Goal: Task Accomplishment & Management: Use online tool/utility

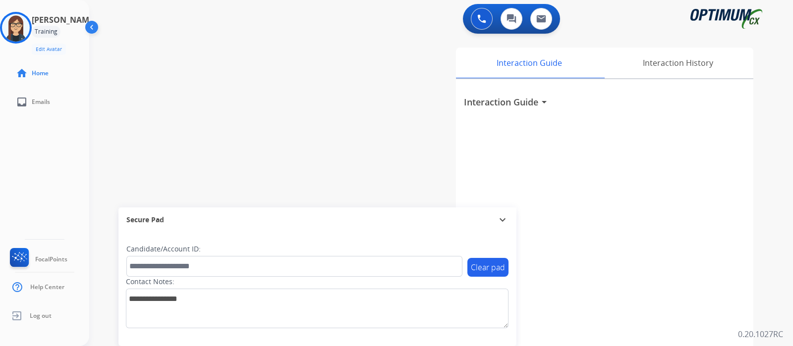
scroll to position [102, 0]
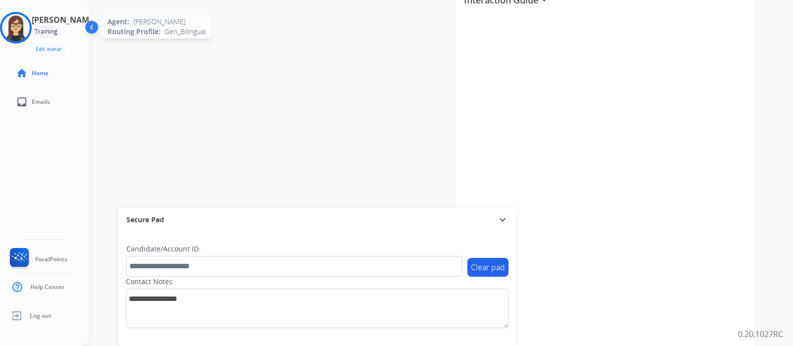
click at [28, 28] on img at bounding box center [16, 28] width 28 height 28
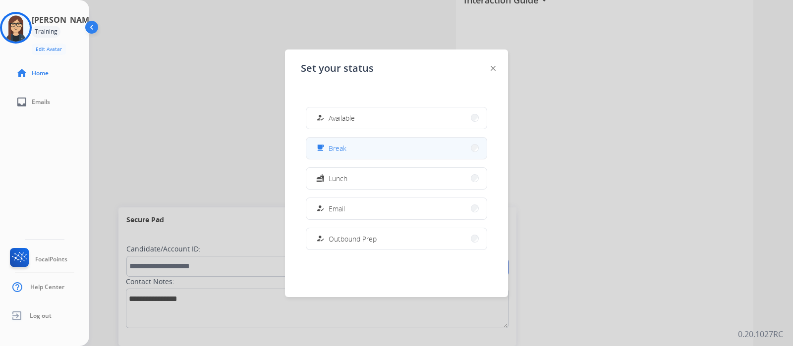
click at [345, 150] on span "Break" at bounding box center [338, 148] width 18 height 10
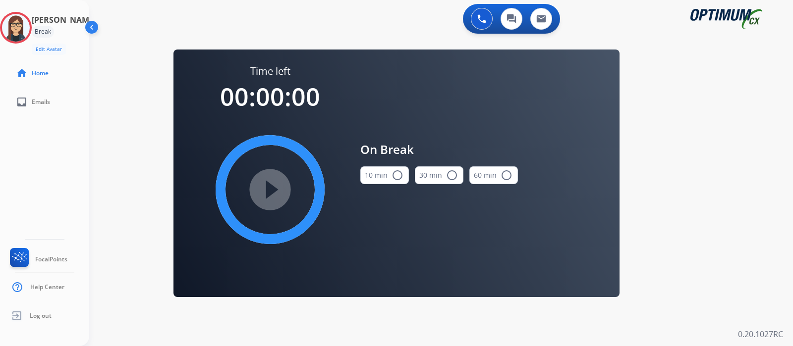
scroll to position [0, 0]
click at [397, 176] on mat-icon "radio_button_unchecked" at bounding box center [398, 176] width 12 height 12
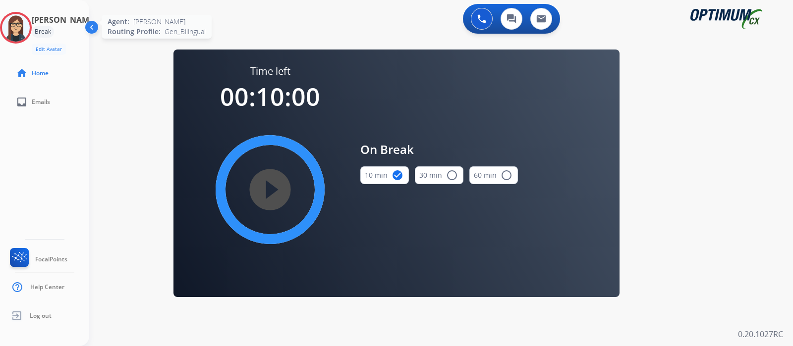
click at [21, 25] on img at bounding box center [16, 28] width 28 height 28
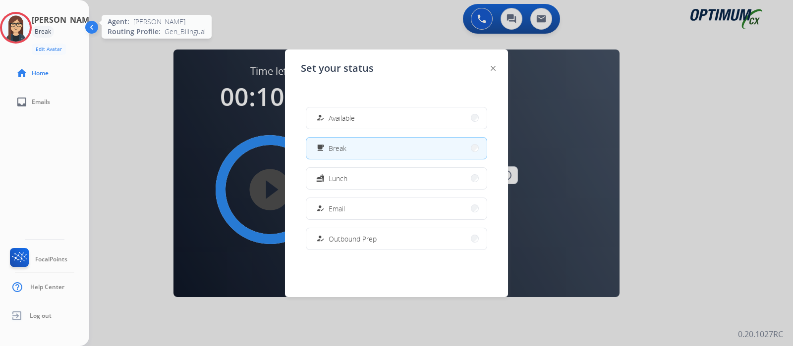
click at [22, 31] on img at bounding box center [16, 28] width 28 height 28
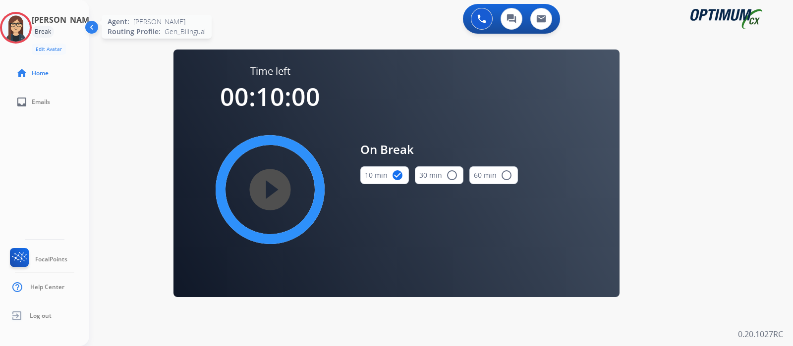
click at [22, 32] on img at bounding box center [16, 28] width 28 height 28
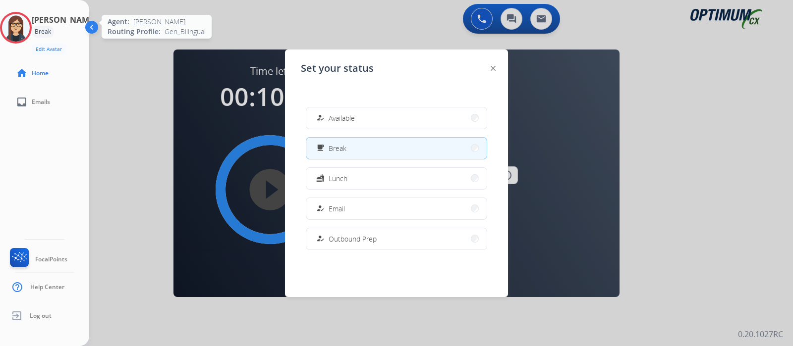
click at [14, 29] on img at bounding box center [16, 28] width 28 height 28
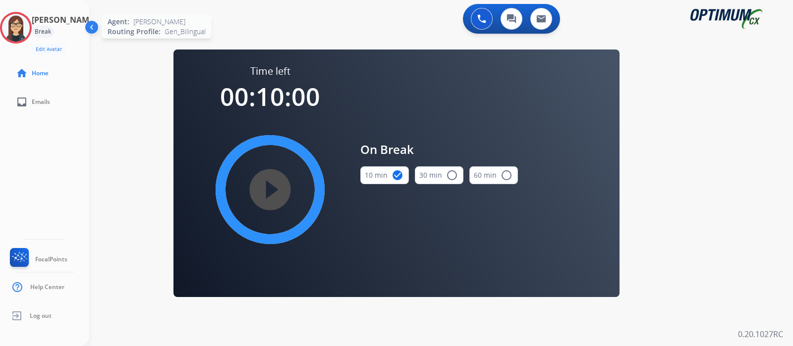
click at [30, 28] on img at bounding box center [16, 28] width 28 height 28
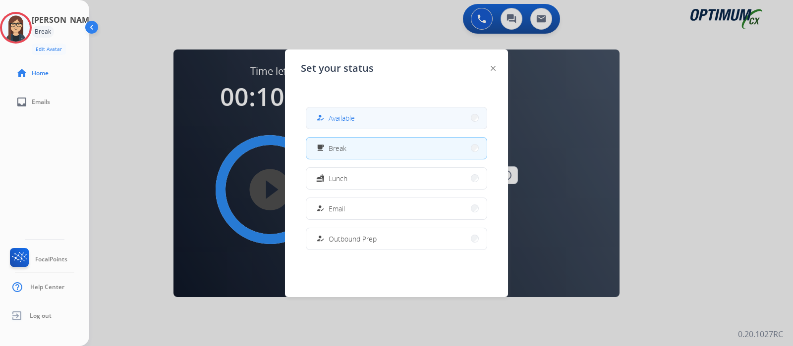
click at [320, 118] on mat-icon "how_to_reg" at bounding box center [320, 118] width 8 height 8
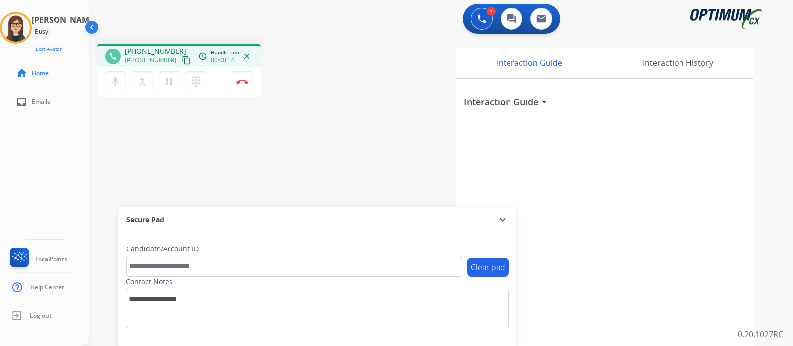
click at [182, 58] on mat-icon "content_copy" at bounding box center [186, 60] width 9 height 9
click at [243, 82] on img at bounding box center [242, 81] width 12 height 5
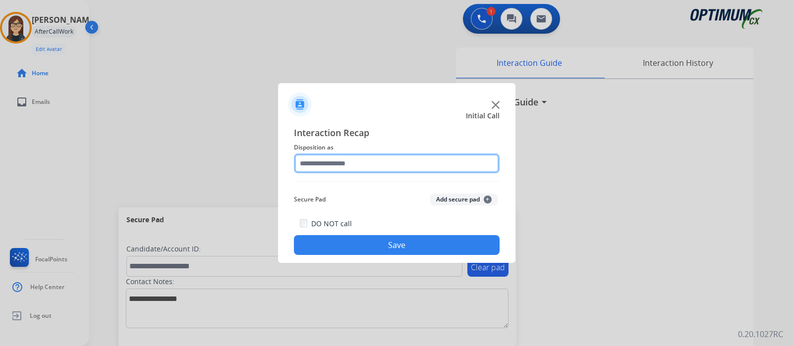
click at [338, 165] on input "text" at bounding box center [397, 164] width 206 height 20
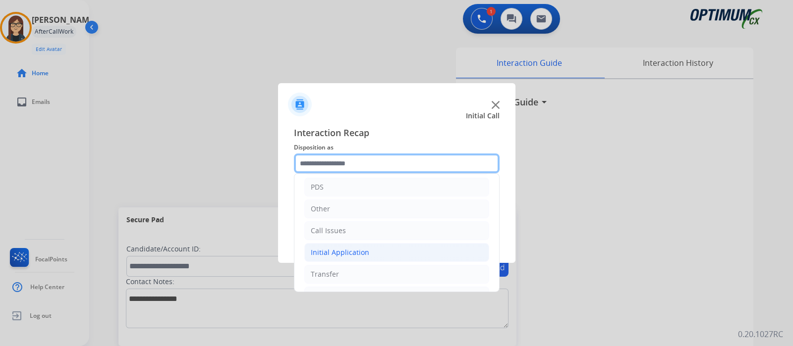
scroll to position [65, 0]
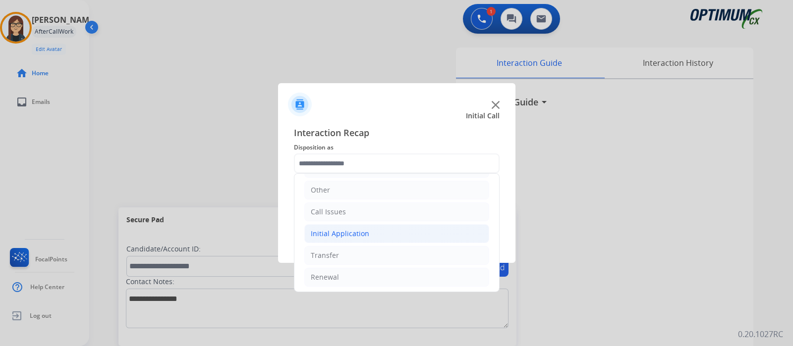
click at [346, 232] on div "Initial Application" at bounding box center [340, 234] width 58 height 10
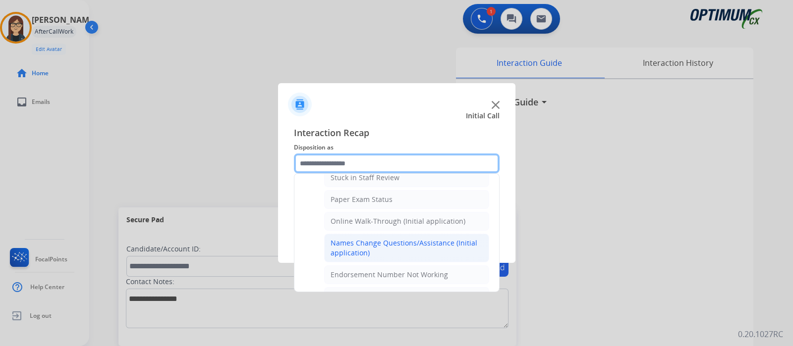
scroll to position [189, 0]
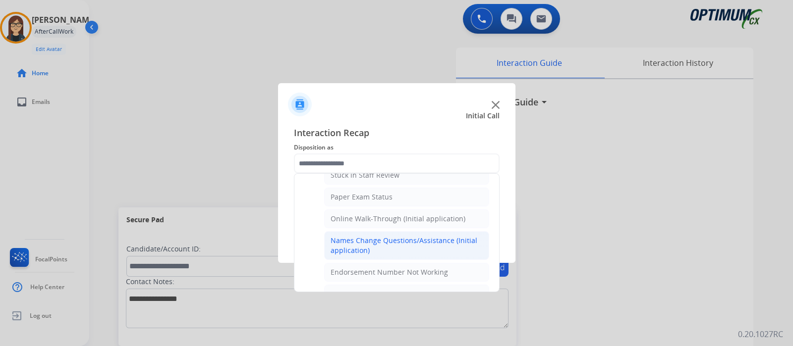
click at [401, 239] on div "Names Change Questions/Assistance (Initial application)" at bounding box center [407, 246] width 152 height 20
type input "**********"
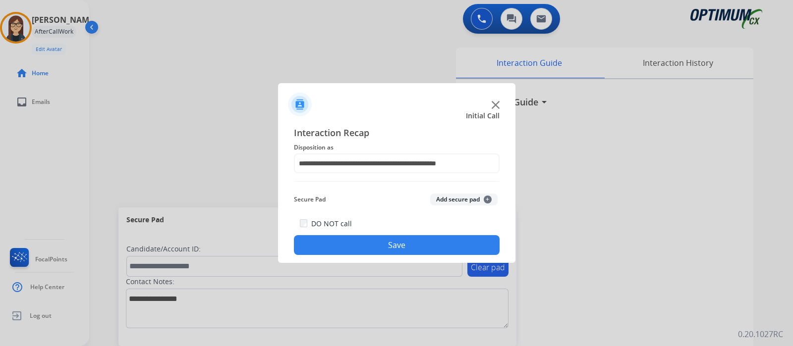
click at [355, 247] on button "Save" at bounding box center [397, 245] width 206 height 20
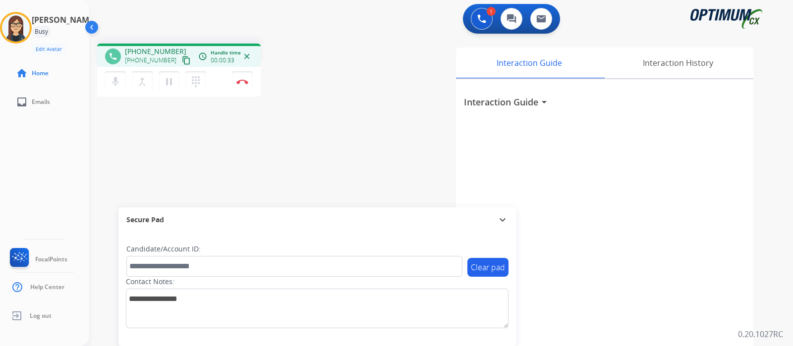
click at [182, 61] on mat-icon "content_copy" at bounding box center [186, 60] width 9 height 9
click at [240, 87] on button "Disconnect" at bounding box center [242, 81] width 21 height 21
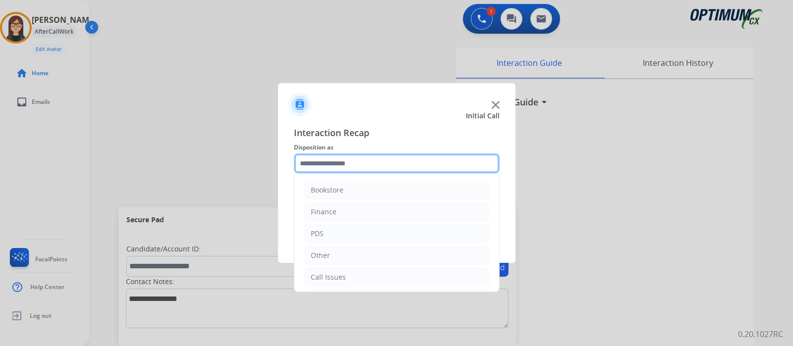
click at [335, 168] on input "text" at bounding box center [397, 164] width 206 height 20
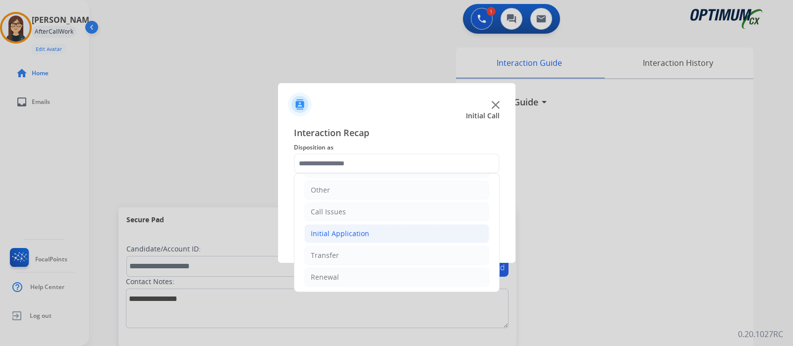
click at [343, 229] on div "Initial Application" at bounding box center [340, 234] width 58 height 10
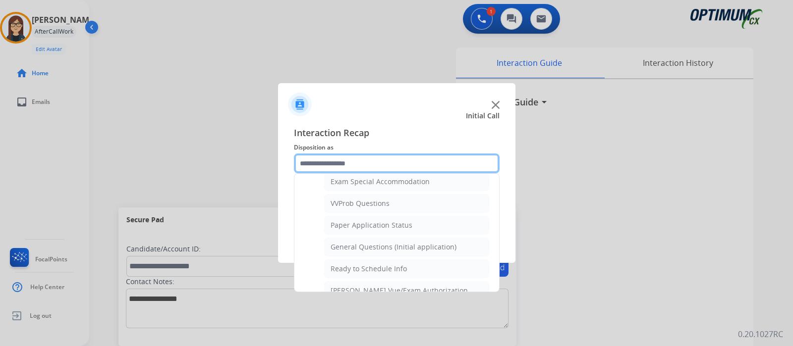
scroll to position [528, 0]
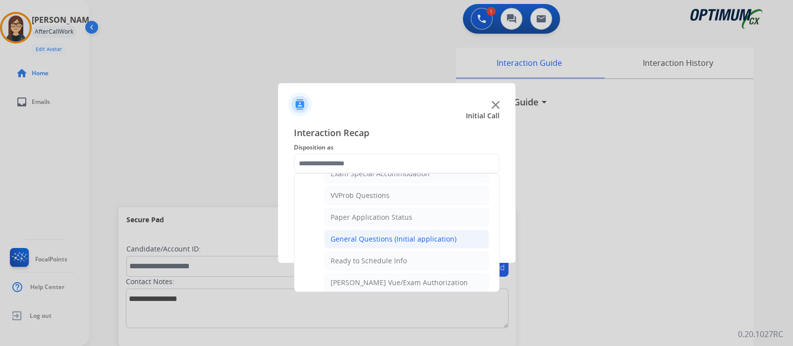
click at [399, 234] on div "General Questions (Initial application)" at bounding box center [394, 239] width 126 height 10
type input "**********"
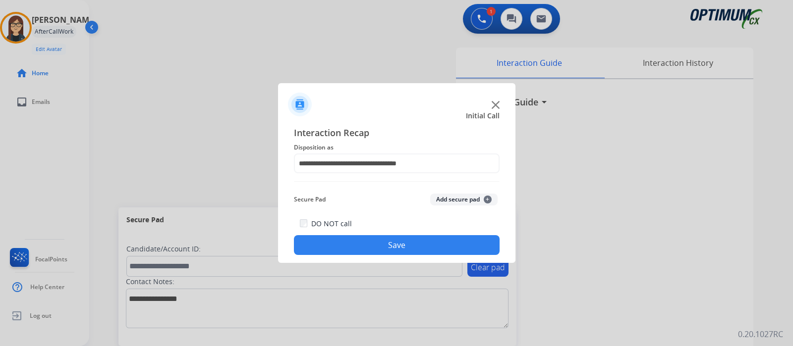
click at [351, 3] on div at bounding box center [396, 173] width 793 height 346
click at [499, 103] on img at bounding box center [496, 105] width 8 height 8
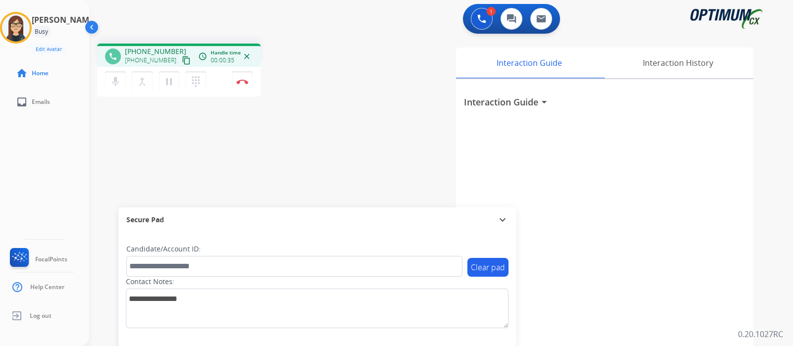
click at [182, 60] on mat-icon "content_copy" at bounding box center [186, 60] width 9 height 9
click at [334, 120] on div "phone [PHONE_NUMBER] [PHONE_NUMBER] content_copy access_time Call metrics Queue…" at bounding box center [429, 242] width 680 height 413
click at [242, 83] on img at bounding box center [242, 81] width 12 height 5
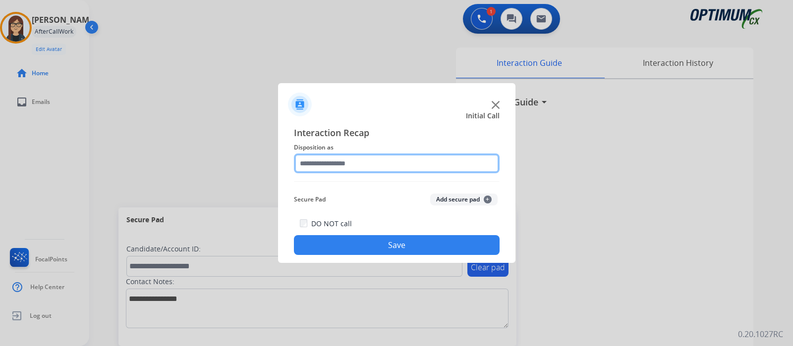
click at [349, 168] on input "text" at bounding box center [397, 164] width 206 height 20
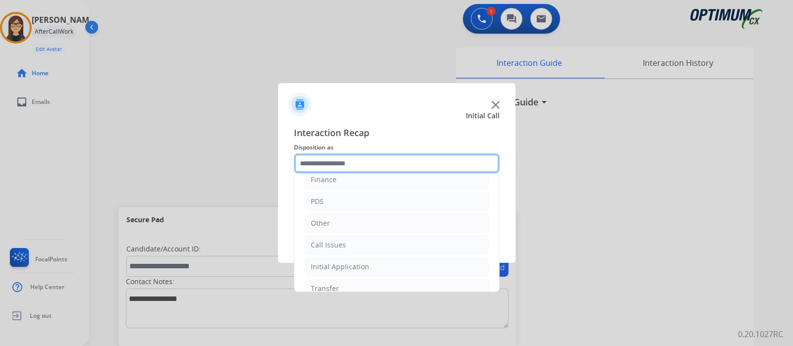
scroll to position [65, 0]
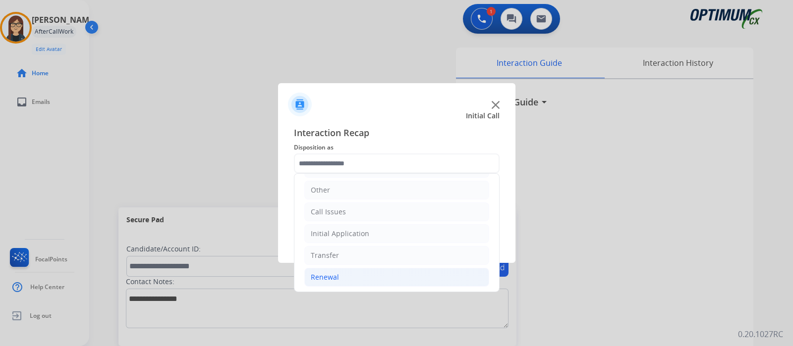
click at [320, 275] on div "Renewal" at bounding box center [325, 278] width 28 height 10
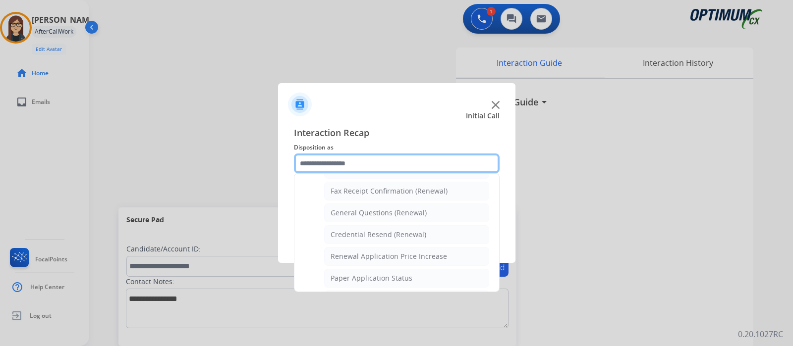
scroll to position [265, 0]
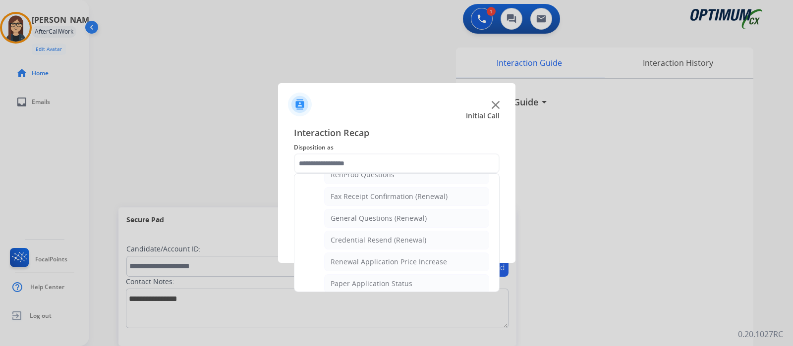
click at [403, 217] on div "General Questions (Renewal)" at bounding box center [379, 219] width 96 height 10
type input "**********"
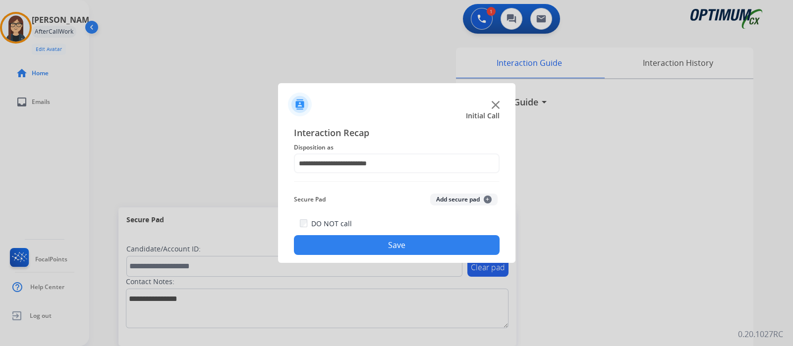
click at [387, 241] on button "Save" at bounding box center [397, 245] width 206 height 20
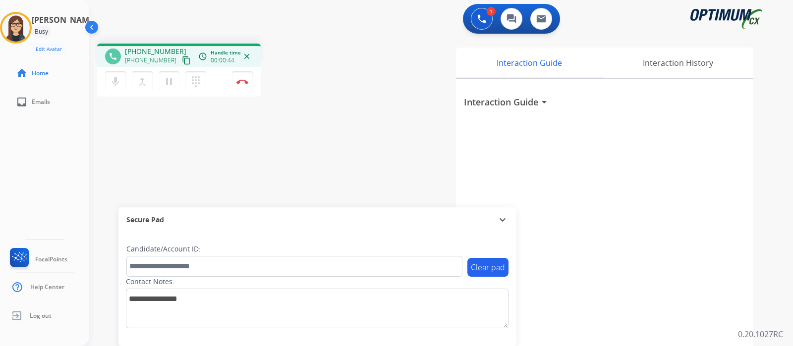
click at [182, 61] on mat-icon "content_copy" at bounding box center [186, 60] width 9 height 9
click at [240, 83] on img at bounding box center [242, 81] width 12 height 5
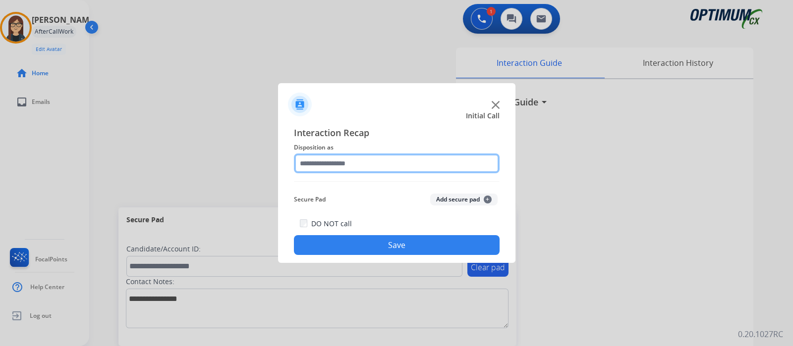
click at [330, 159] on input "text" at bounding box center [397, 164] width 206 height 20
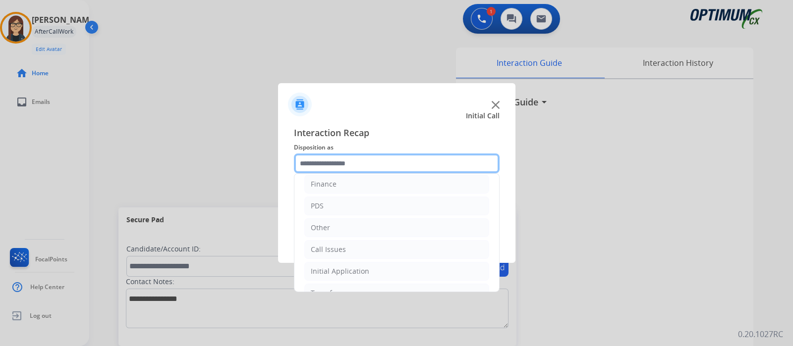
scroll to position [33, 0]
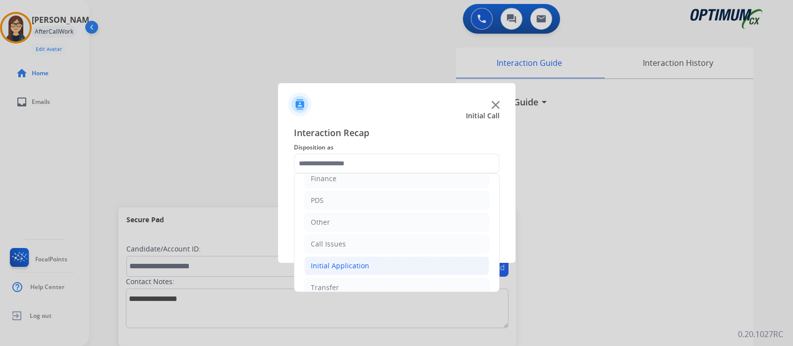
click at [377, 259] on li "Initial Application" at bounding box center [396, 266] width 185 height 19
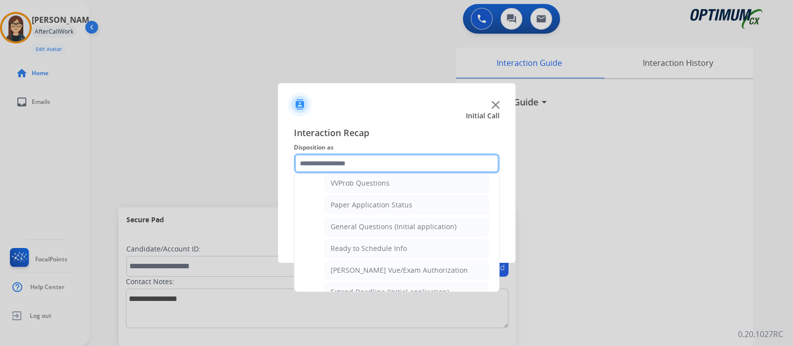
scroll to position [545, 0]
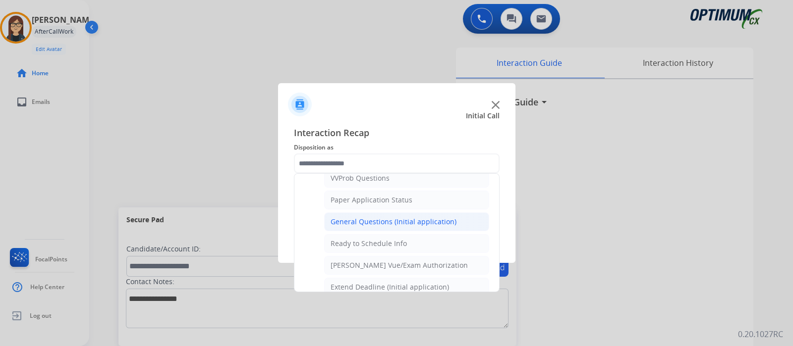
click at [433, 217] on div "General Questions (Initial application)" at bounding box center [394, 222] width 126 height 10
type input "**********"
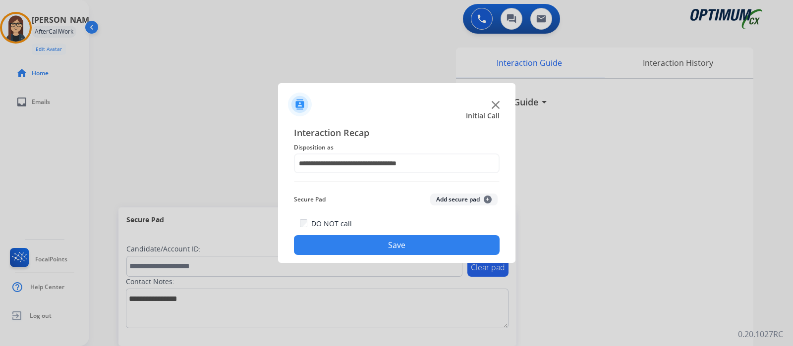
click at [394, 244] on button "Save" at bounding box center [397, 245] width 206 height 20
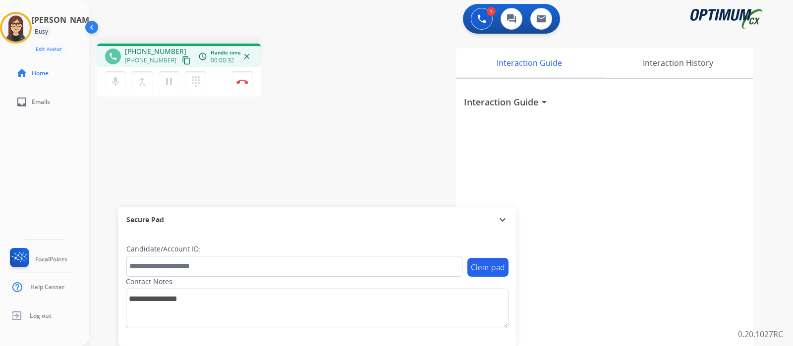
click at [182, 58] on mat-icon "content_copy" at bounding box center [186, 60] width 9 height 9
click at [240, 84] on img at bounding box center [242, 81] width 12 height 5
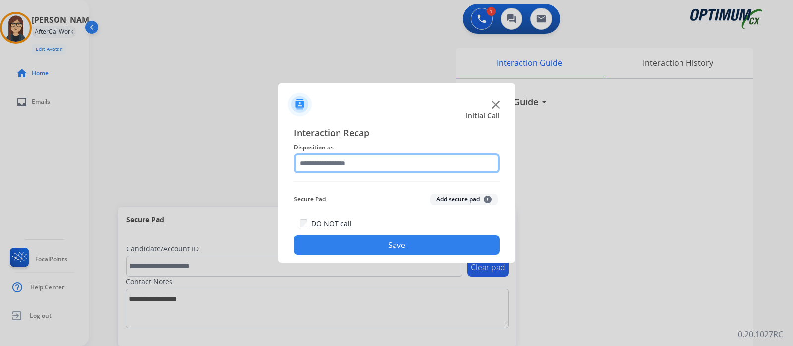
click at [357, 162] on input "text" at bounding box center [397, 164] width 206 height 20
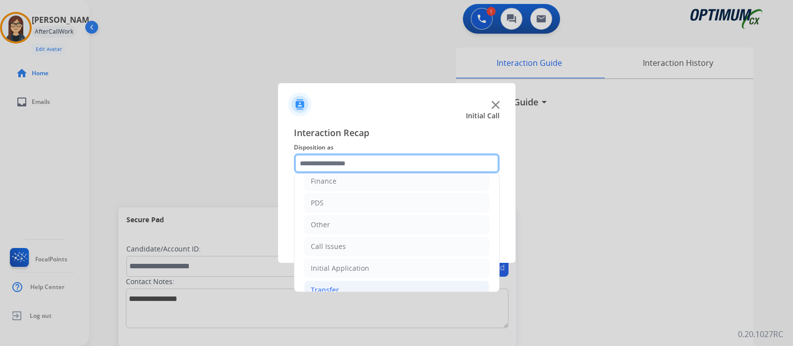
scroll to position [65, 0]
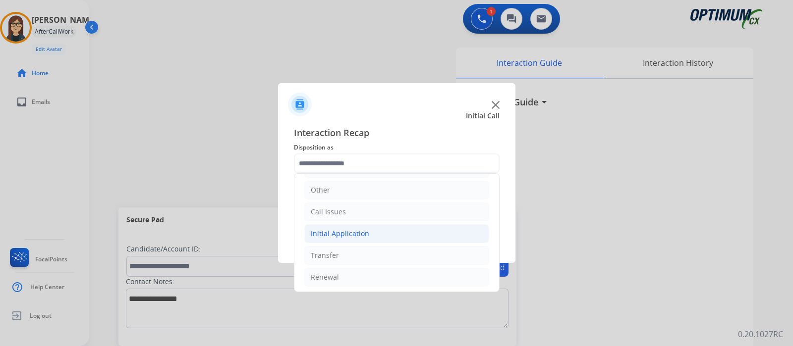
click at [337, 233] on div "Initial Application" at bounding box center [340, 234] width 58 height 10
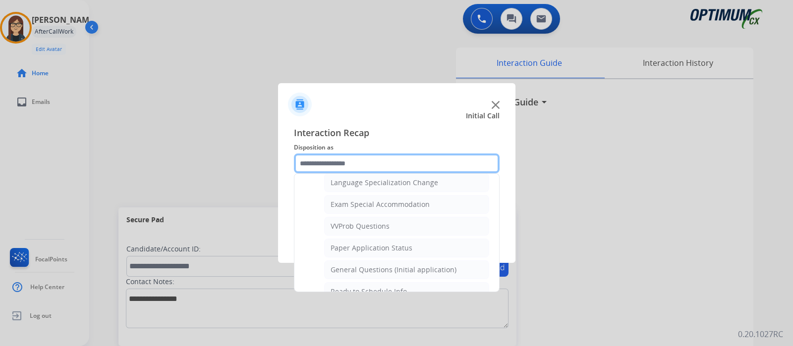
scroll to position [499, 0]
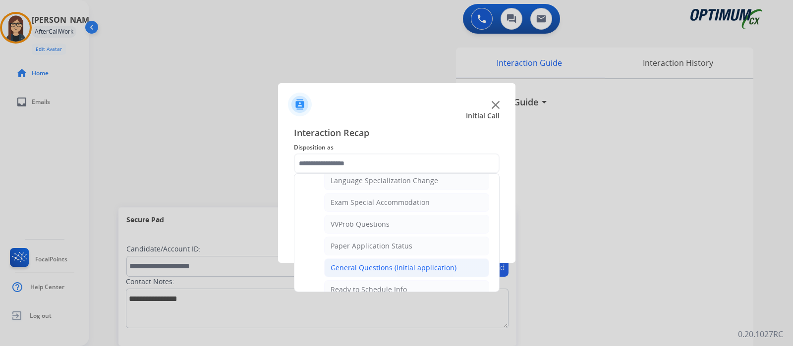
click at [393, 263] on div "General Questions (Initial application)" at bounding box center [394, 268] width 126 height 10
type input "**********"
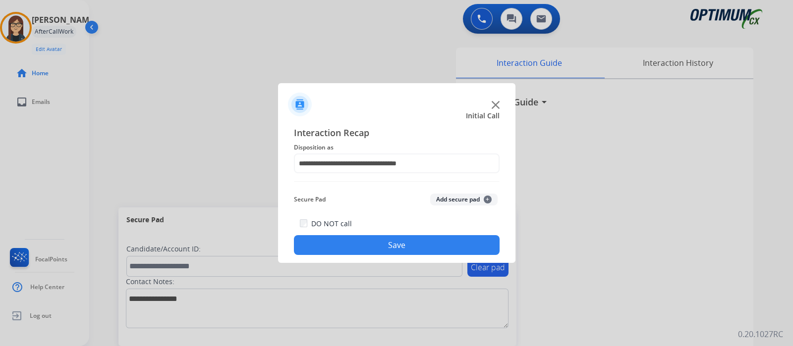
click at [366, 247] on button "Save" at bounding box center [397, 245] width 206 height 20
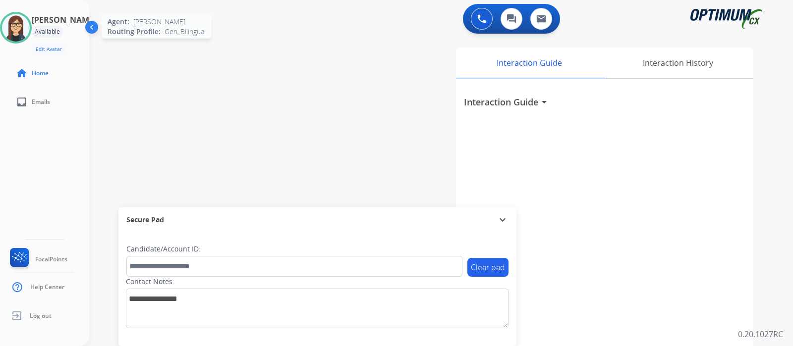
click at [26, 22] on img at bounding box center [16, 28] width 28 height 28
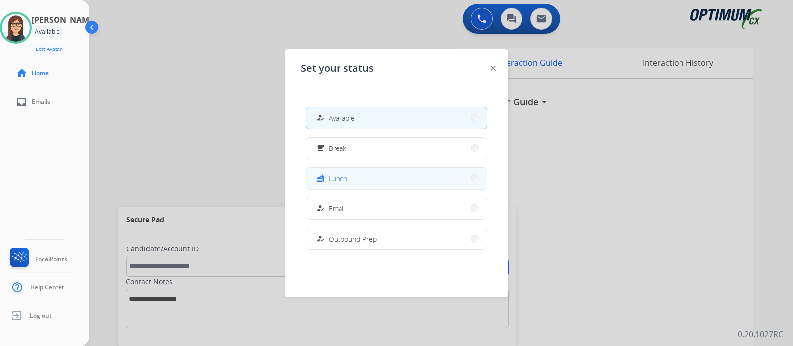
click at [379, 180] on button "fastfood Lunch" at bounding box center [396, 178] width 180 height 21
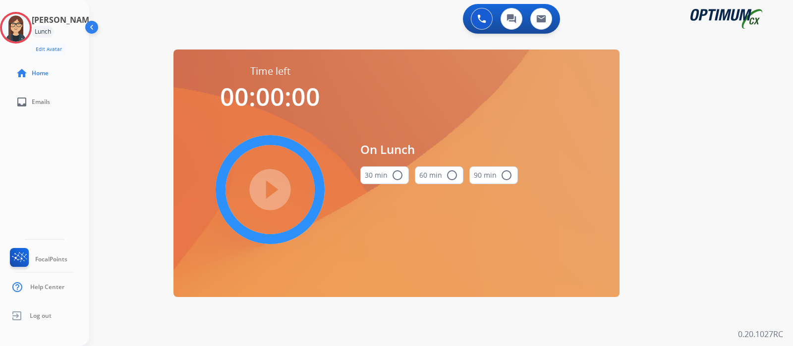
click at [402, 175] on button "30 min radio_button_unchecked" at bounding box center [384, 176] width 49 height 18
click at [275, 193] on mat-icon "play_circle_filled" at bounding box center [270, 190] width 12 height 12
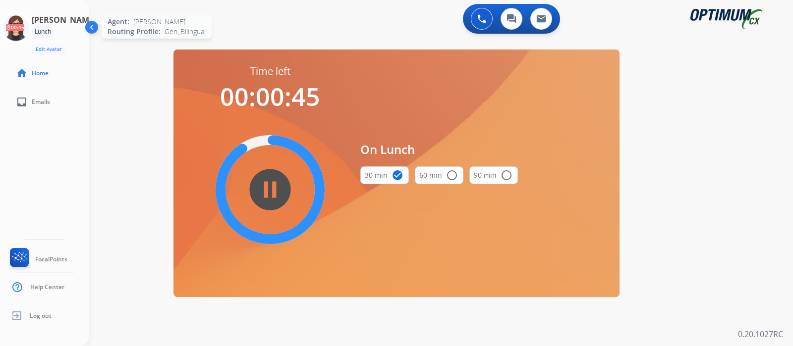
click at [26, 31] on icon at bounding box center [16, 28] width 32 height 32
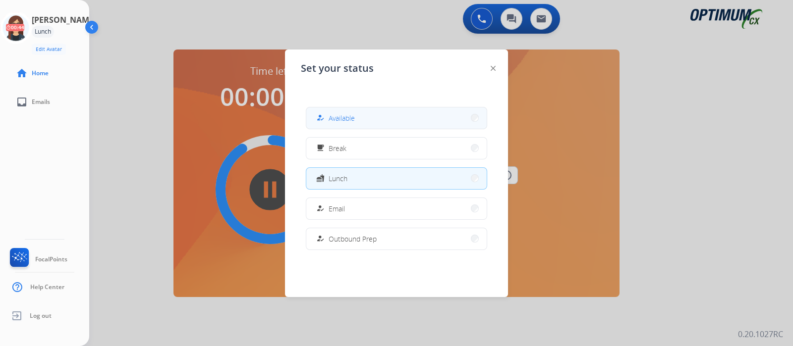
click at [349, 117] on span "Available" at bounding box center [342, 118] width 26 height 10
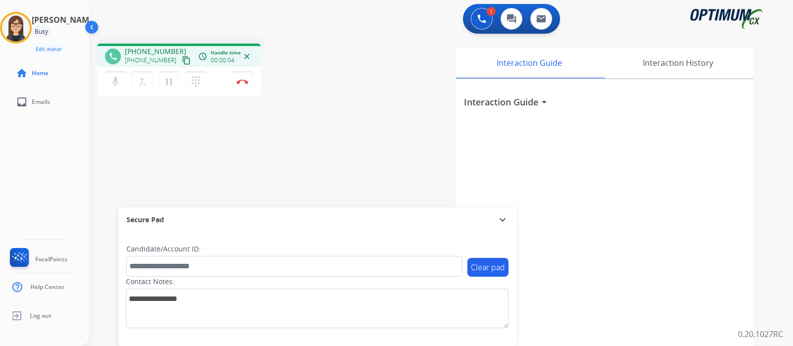
click at [182, 58] on mat-icon "content_copy" at bounding box center [186, 60] width 9 height 9
click at [339, 122] on div "phone [PHONE_NUMBER] [PHONE_NUMBER] content_copy access_time Call metrics Queue…" at bounding box center [429, 242] width 680 height 413
click at [343, 150] on div "phone [PHONE_NUMBER] [PHONE_NUMBER] content_copy access_time Call metrics Queue…" at bounding box center [429, 242] width 680 height 413
click at [244, 80] on img at bounding box center [242, 81] width 12 height 5
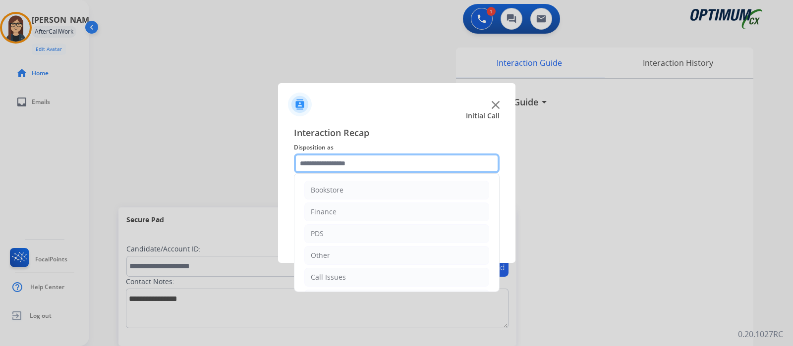
click at [341, 162] on input "text" at bounding box center [397, 164] width 206 height 20
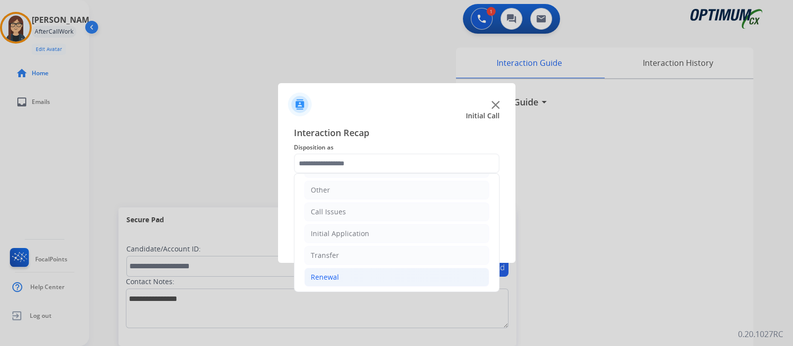
drag, startPoint x: 340, startPoint y: 273, endPoint x: 346, endPoint y: 267, distance: 8.4
click at [341, 273] on li "Renewal" at bounding box center [396, 277] width 185 height 19
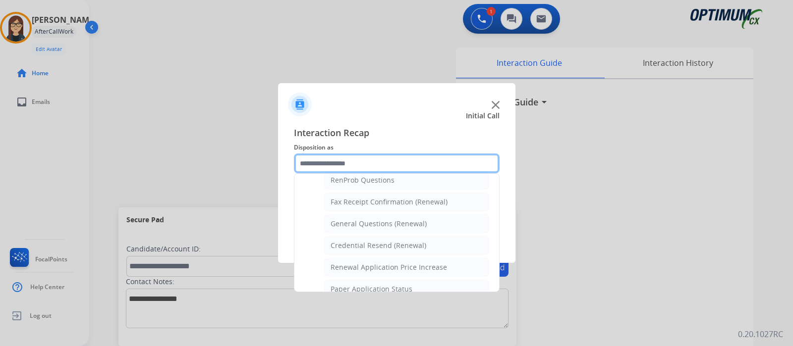
scroll to position [255, 0]
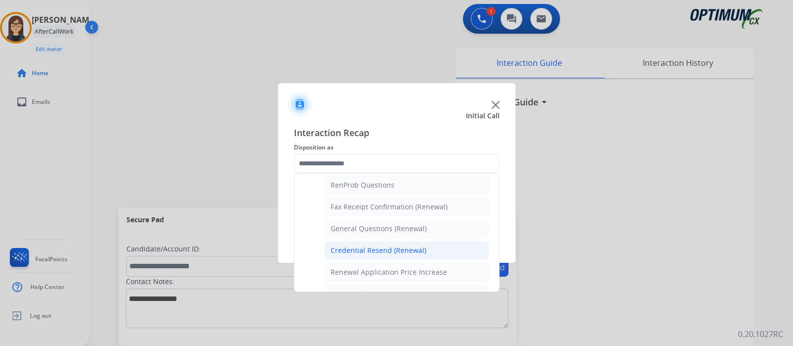
click at [410, 241] on li "Credential Resend (Renewal)" at bounding box center [406, 250] width 165 height 19
type input "**********"
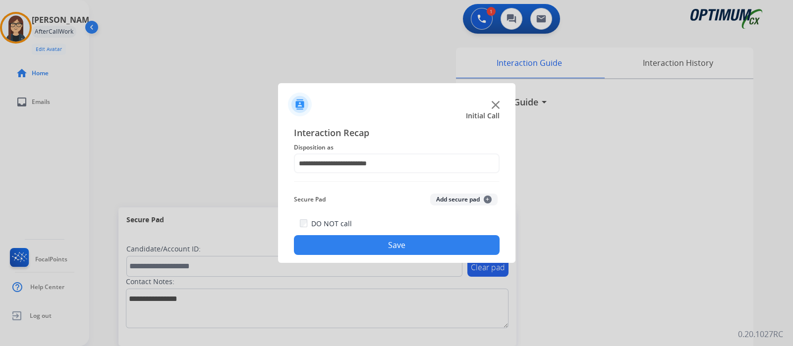
click at [406, 241] on button "Save" at bounding box center [397, 245] width 206 height 20
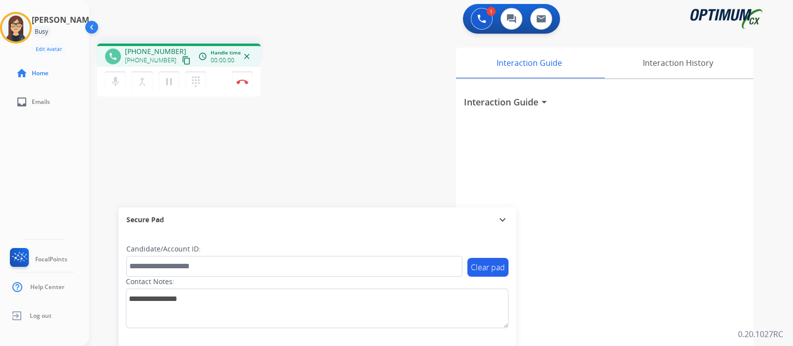
click at [182, 60] on mat-icon "content_copy" at bounding box center [186, 60] width 9 height 9
click at [146, 135] on div "phone [PHONE_NUMBER] [PHONE_NUMBER] content_copy access_time Call metrics Queue…" at bounding box center [429, 242] width 680 height 413
click at [329, 64] on div "phone [PHONE_NUMBER] [PHONE_NUMBER] content_copy access_time Call metrics Queue…" at bounding box center [224, 72] width 255 height 56
click at [242, 83] on img at bounding box center [242, 81] width 12 height 5
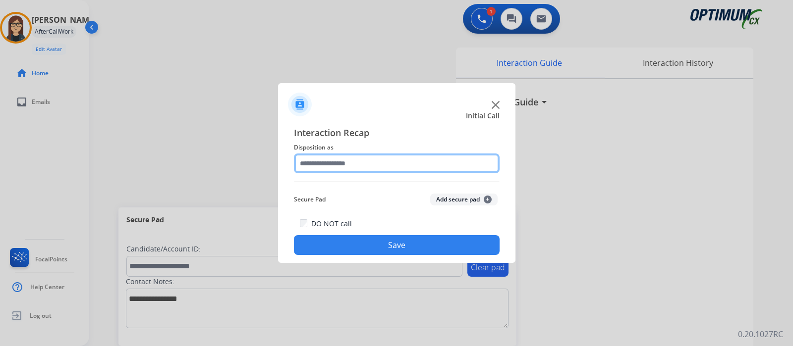
click at [340, 164] on input "text" at bounding box center [397, 164] width 206 height 20
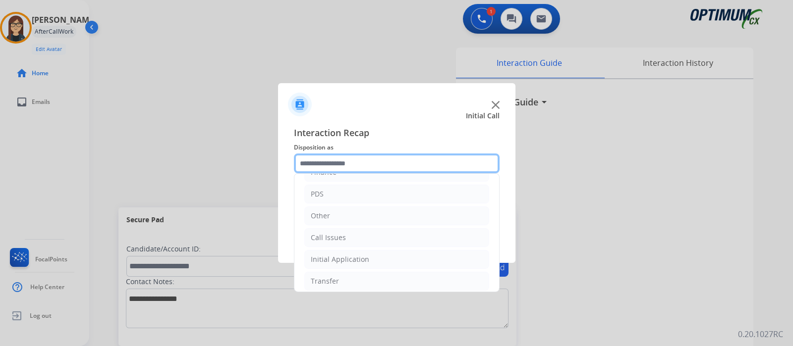
scroll to position [65, 0]
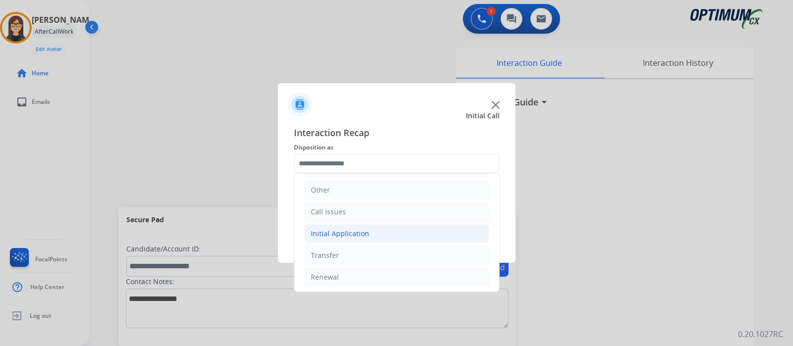
click at [359, 232] on div "Initial Application" at bounding box center [340, 234] width 58 height 10
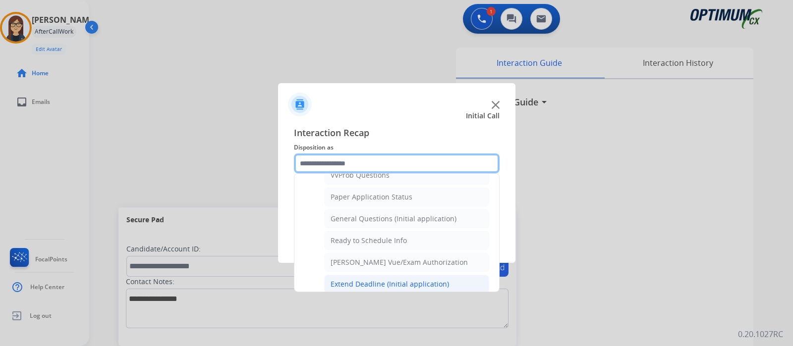
scroll to position [533, 0]
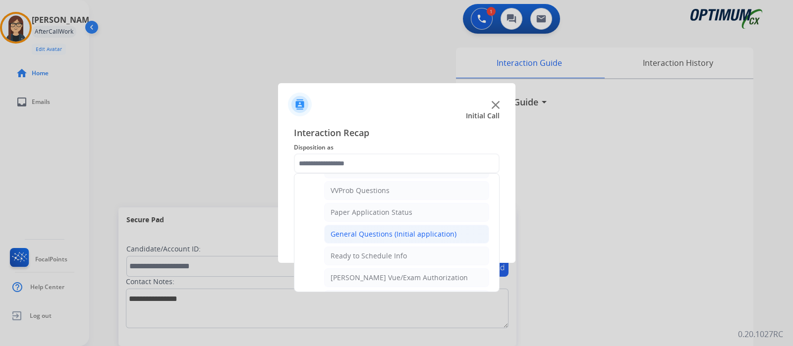
click at [397, 229] on div "General Questions (Initial application)" at bounding box center [394, 234] width 126 height 10
type input "**********"
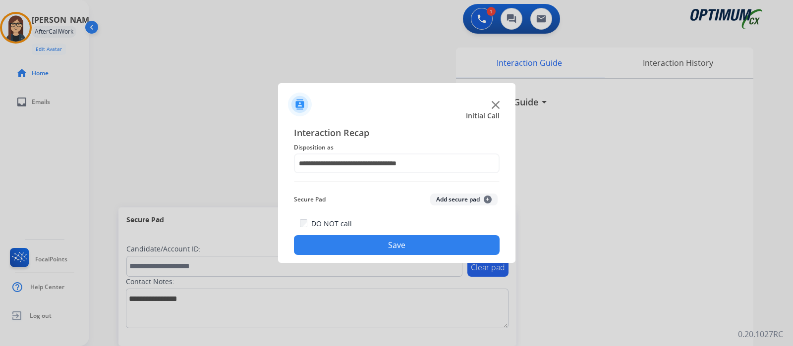
click at [363, 243] on button "Save" at bounding box center [397, 245] width 206 height 20
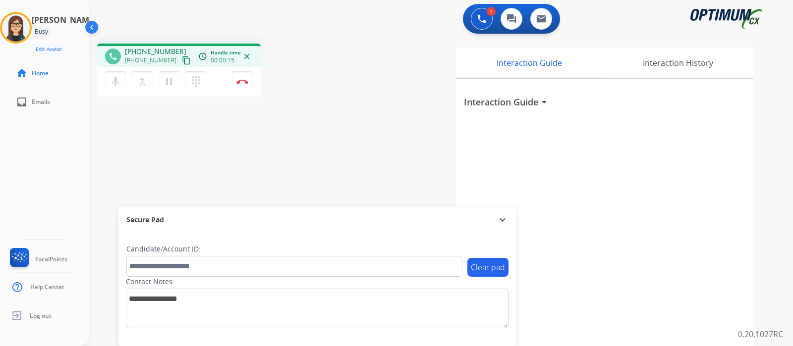
click at [182, 57] on mat-icon "content_copy" at bounding box center [186, 60] width 9 height 9
click at [273, 153] on div "phone [PHONE_NUMBER] [PHONE_NUMBER] content_copy access_time Call metrics Queue…" at bounding box center [429, 242] width 680 height 413
click at [243, 84] on img at bounding box center [242, 81] width 12 height 5
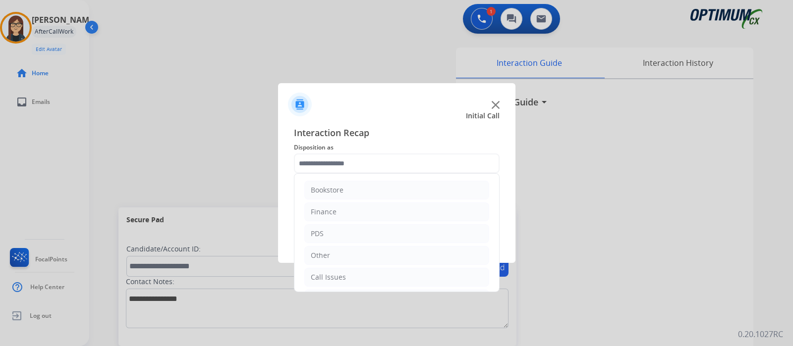
click at [341, 165] on input "text" at bounding box center [397, 164] width 206 height 20
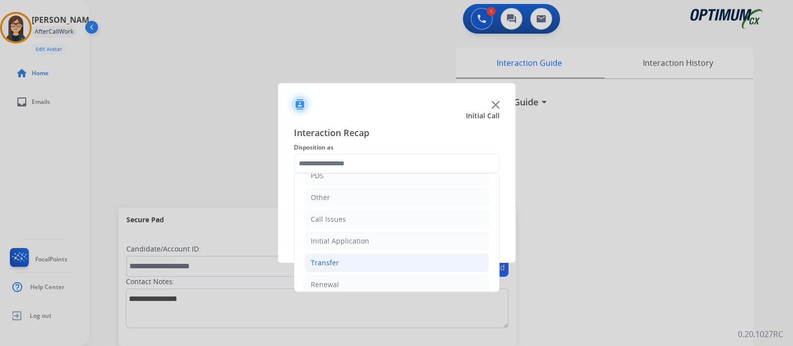
scroll to position [65, 0]
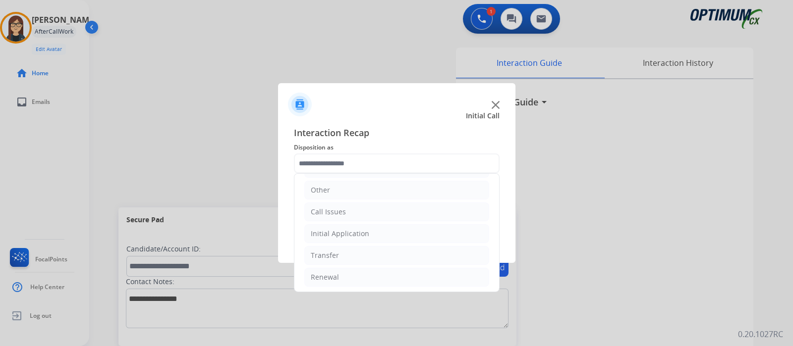
click at [350, 222] on ul "Bookstore Finance PDS Other Call Issues Initial Application Transfer Renewal" at bounding box center [396, 201] width 205 height 185
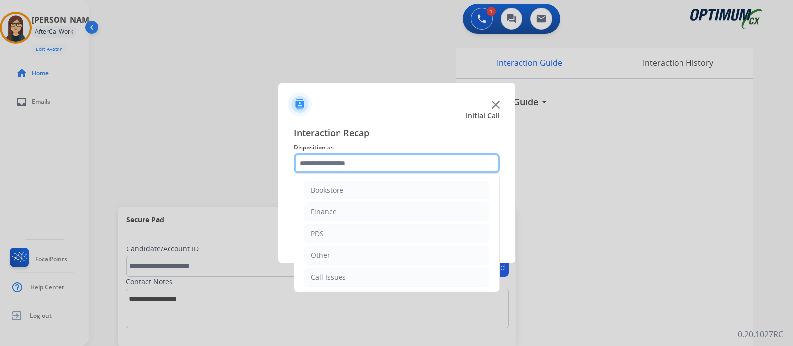
click at [344, 163] on input "text" at bounding box center [397, 164] width 206 height 20
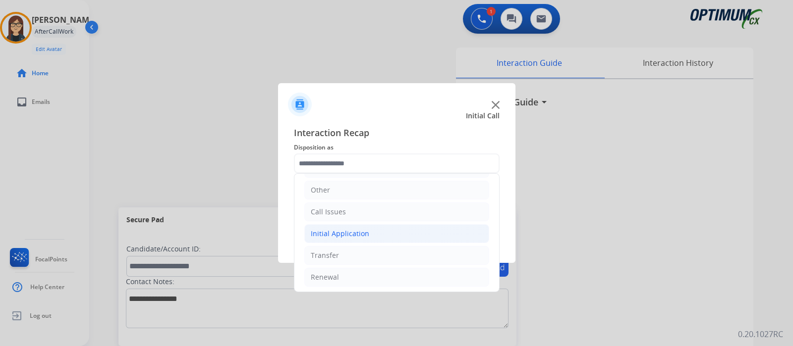
click at [363, 234] on div "Initial Application" at bounding box center [340, 234] width 58 height 10
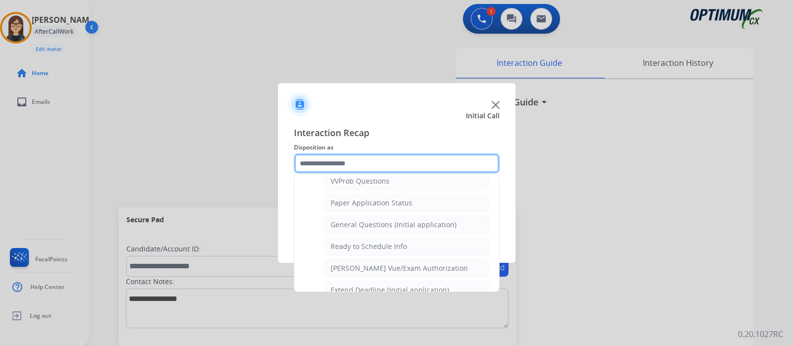
scroll to position [533, 0]
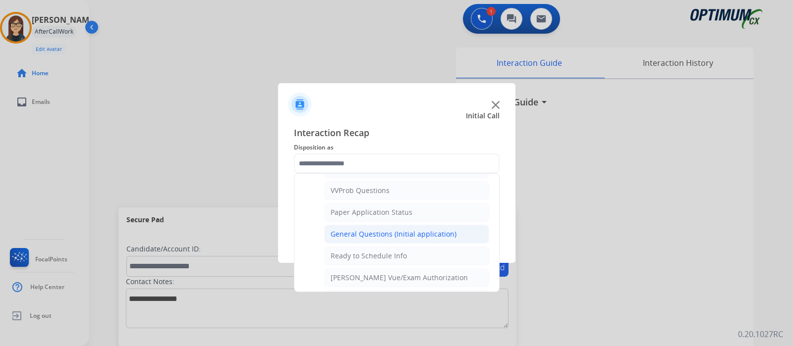
click at [370, 229] on div "General Questions (Initial application)" at bounding box center [394, 234] width 126 height 10
type input "**********"
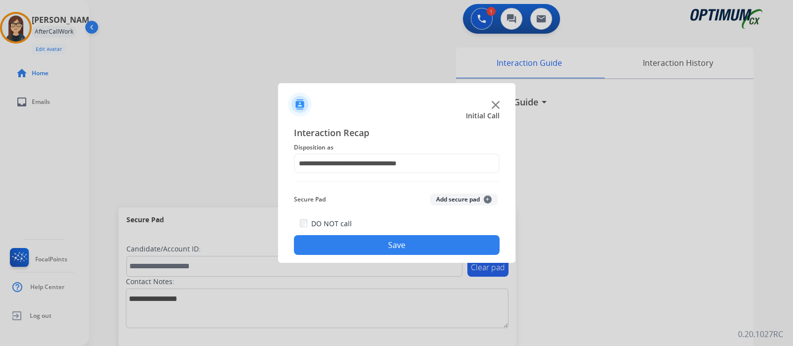
click at [362, 243] on button "Save" at bounding box center [397, 245] width 206 height 20
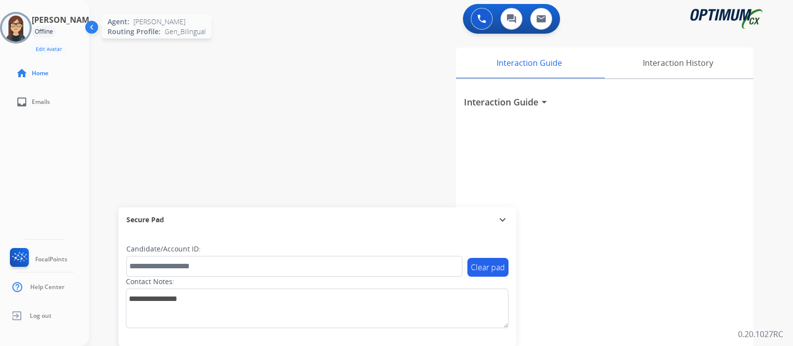
click at [17, 27] on img at bounding box center [16, 28] width 28 height 28
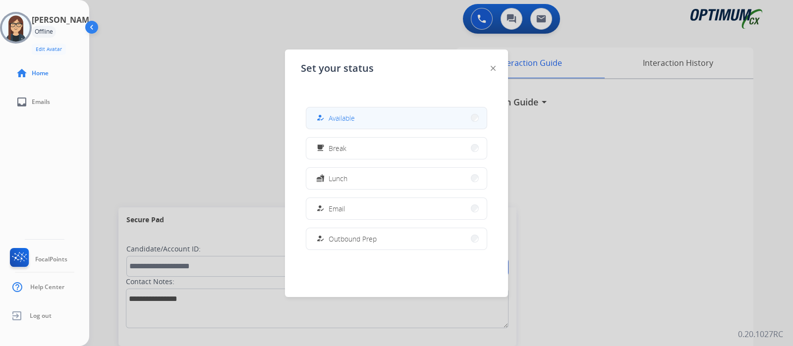
click at [331, 114] on div "how_to_reg Available" at bounding box center [334, 118] width 41 height 12
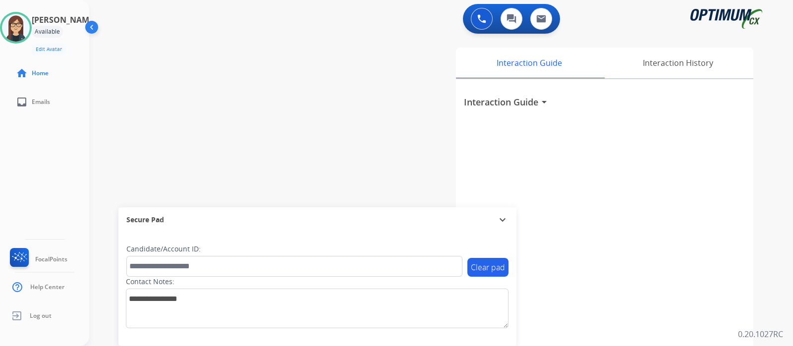
click at [249, 37] on div "swap_horiz Break voice bridge close_fullscreen Connect 3-Way Call merge_type Se…" at bounding box center [429, 242] width 680 height 413
click at [485, 19] on img at bounding box center [481, 18] width 9 height 9
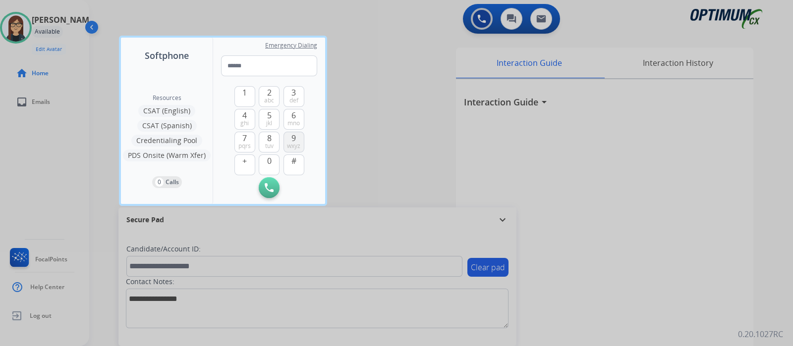
click at [296, 141] on span "9" at bounding box center [293, 138] width 4 height 12
click at [271, 119] on span "jkl" at bounding box center [269, 123] width 6 height 8
click at [240, 115] on button "4 ghi" at bounding box center [244, 119] width 21 height 21
click at [262, 117] on button "5 jkl" at bounding box center [269, 119] width 21 height 21
click at [247, 116] on button "4 ghi" at bounding box center [244, 119] width 21 height 21
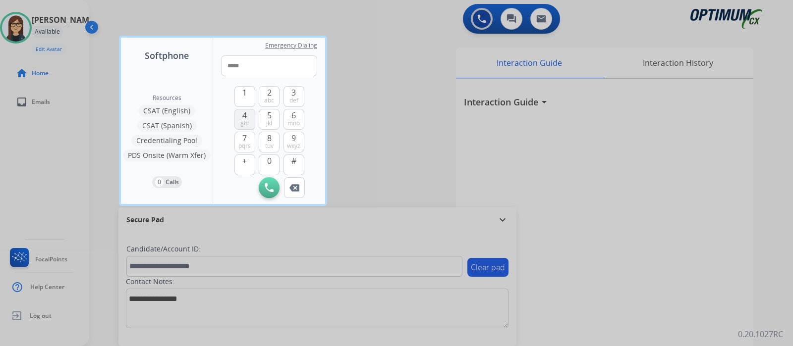
click at [247, 116] on button "4 ghi" at bounding box center [244, 119] width 21 height 21
click at [294, 119] on span "mno" at bounding box center [293, 123] width 12 height 8
click at [273, 142] on span "tuv" at bounding box center [269, 146] width 8 height 8
click at [297, 119] on span "mno" at bounding box center [293, 123] width 12 height 8
click at [241, 95] on button "1" at bounding box center [244, 96] width 21 height 21
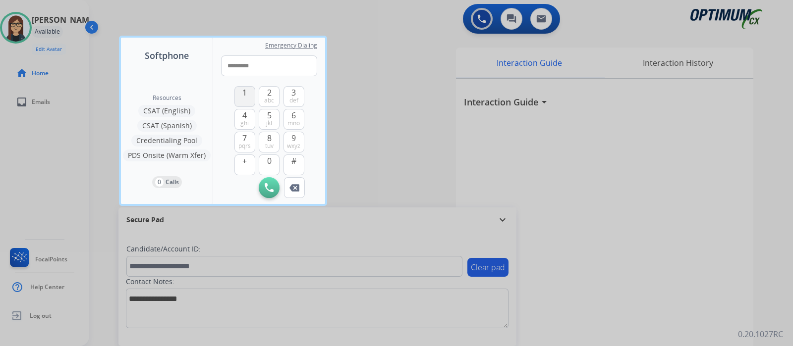
type input "**********"
click at [276, 189] on button "Initiate Call" at bounding box center [269, 187] width 21 height 21
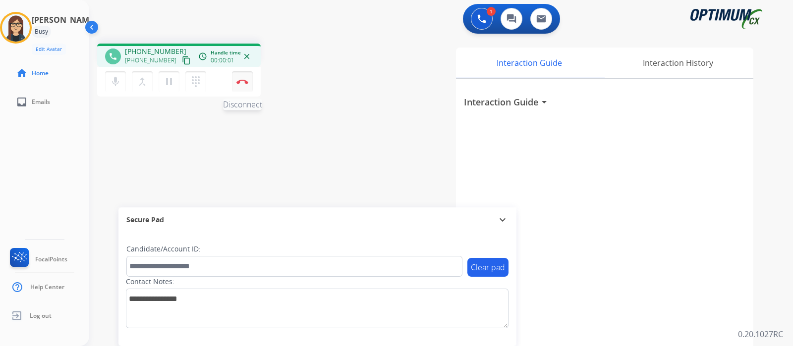
click at [241, 87] on button "Disconnect" at bounding box center [242, 81] width 21 height 21
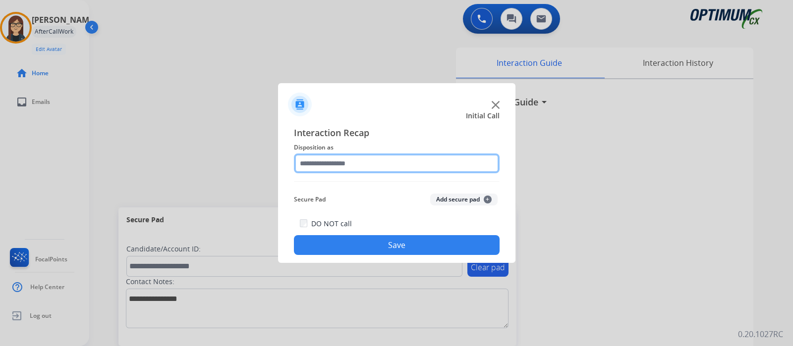
click at [321, 167] on input "text" at bounding box center [397, 164] width 206 height 20
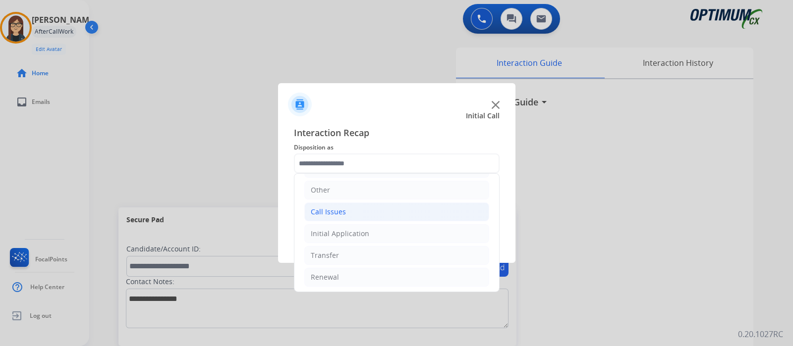
click at [342, 207] on div "Call Issues" at bounding box center [328, 212] width 35 height 10
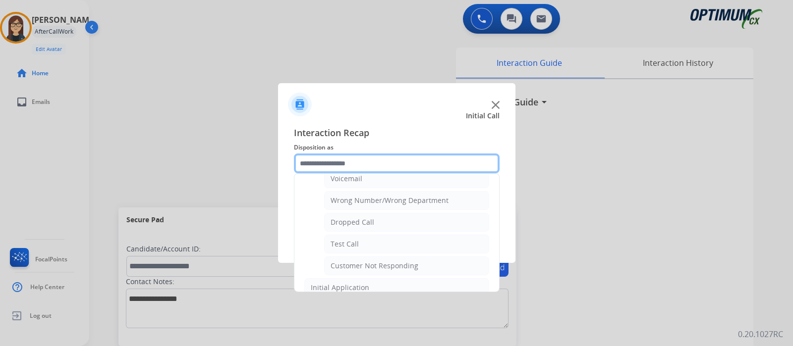
scroll to position [173, 0]
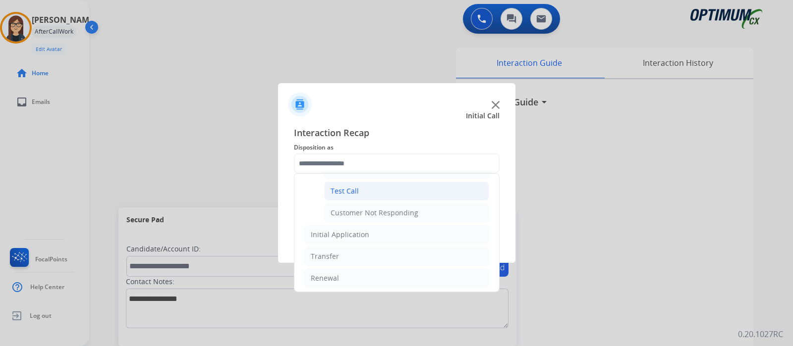
click at [359, 191] on li "Test Call" at bounding box center [406, 191] width 165 height 19
type input "*********"
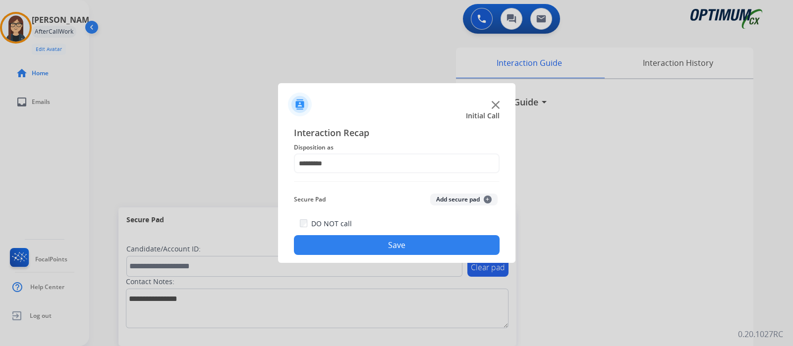
click at [349, 246] on button "Save" at bounding box center [397, 245] width 206 height 20
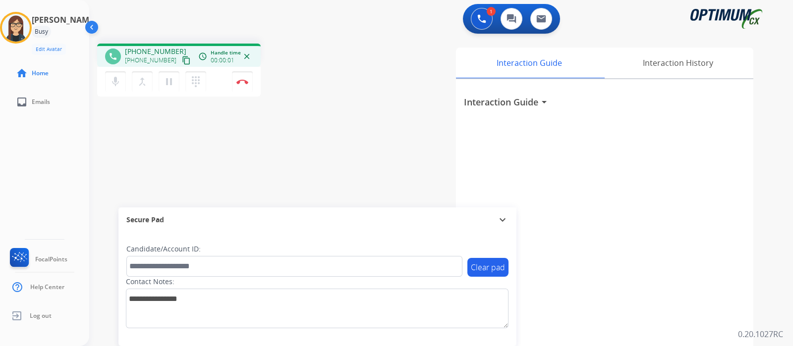
click at [182, 59] on mat-icon "content_copy" at bounding box center [186, 60] width 9 height 9
click at [409, 112] on div "Interaction Guide Interaction History Interaction Guide arrow_drop_down" at bounding box center [555, 248] width 398 height 401
click at [243, 81] on img at bounding box center [242, 81] width 12 height 5
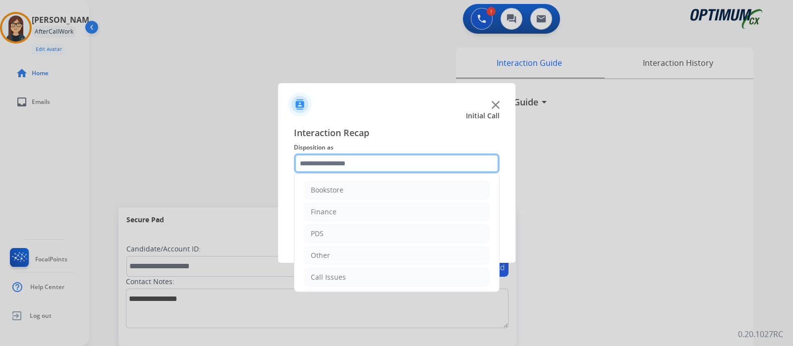
click at [322, 168] on input "text" at bounding box center [397, 164] width 206 height 20
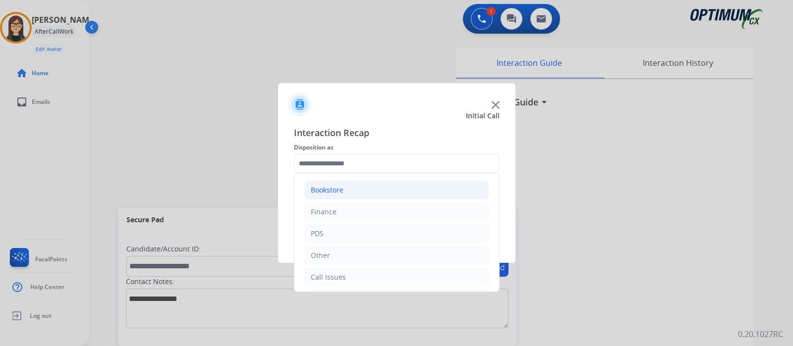
click at [341, 184] on li "Bookstore" at bounding box center [396, 190] width 185 height 19
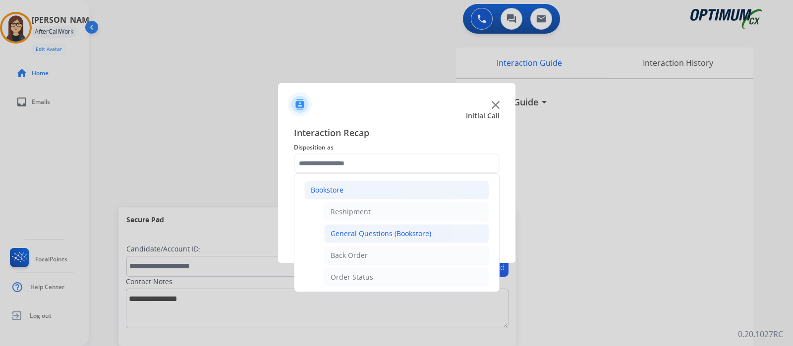
click at [364, 234] on div "General Questions (Bookstore)" at bounding box center [381, 234] width 101 height 10
type input "**********"
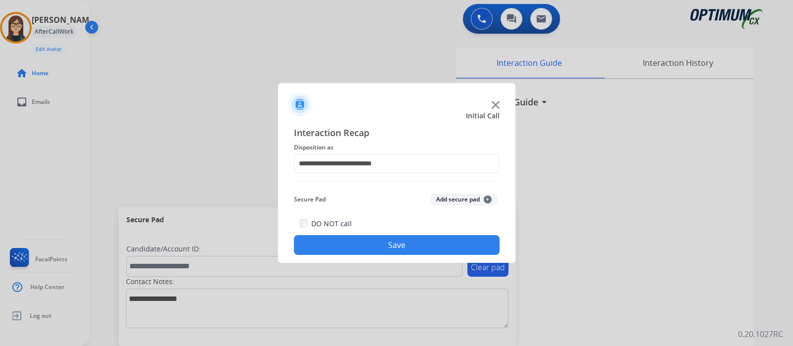
click at [358, 247] on button "Save" at bounding box center [397, 245] width 206 height 20
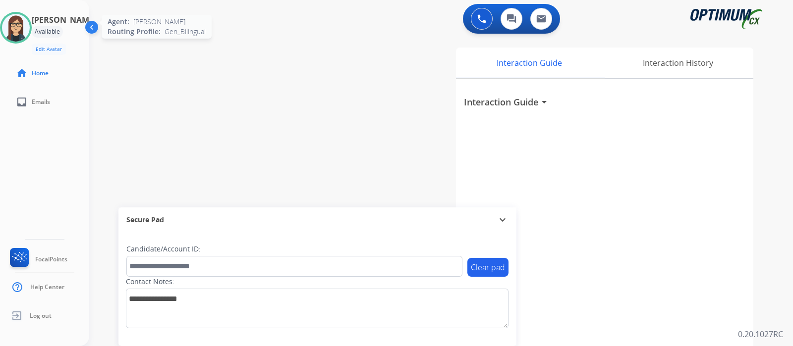
click at [25, 18] on img at bounding box center [16, 28] width 28 height 28
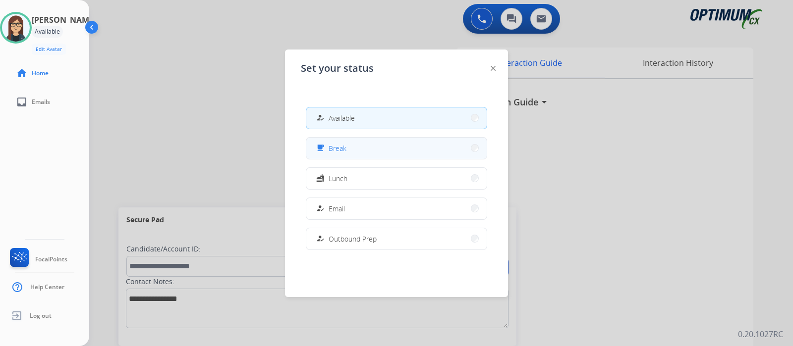
click at [371, 145] on button "free_breakfast Break" at bounding box center [396, 148] width 180 height 21
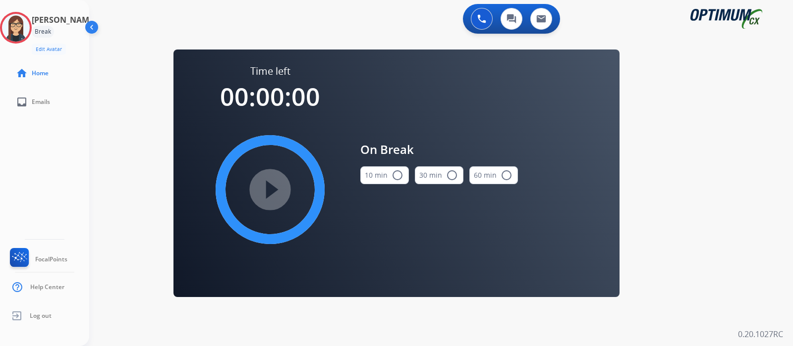
click at [394, 173] on mat-icon "radio_button_unchecked" at bounding box center [398, 176] width 12 height 12
click at [275, 184] on mat-icon "play_circle_filled" at bounding box center [270, 190] width 12 height 12
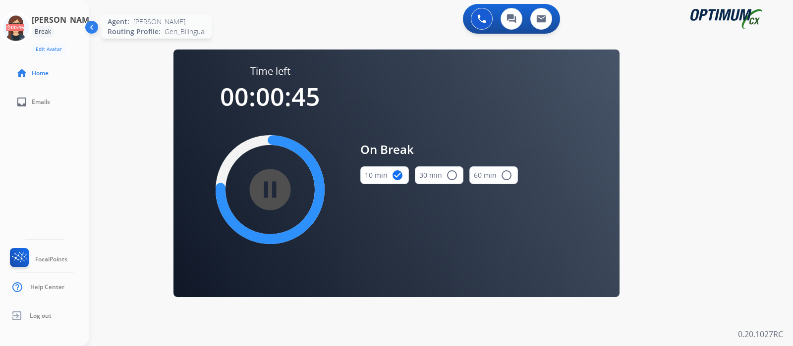
click at [14, 27] on icon at bounding box center [16, 28] width 32 height 32
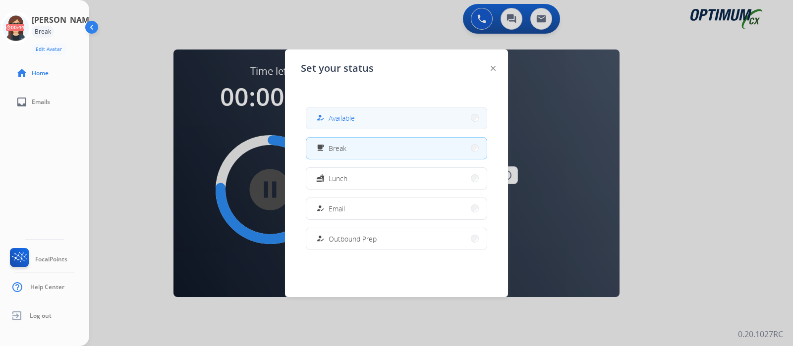
click at [351, 114] on span "Available" at bounding box center [342, 118] width 26 height 10
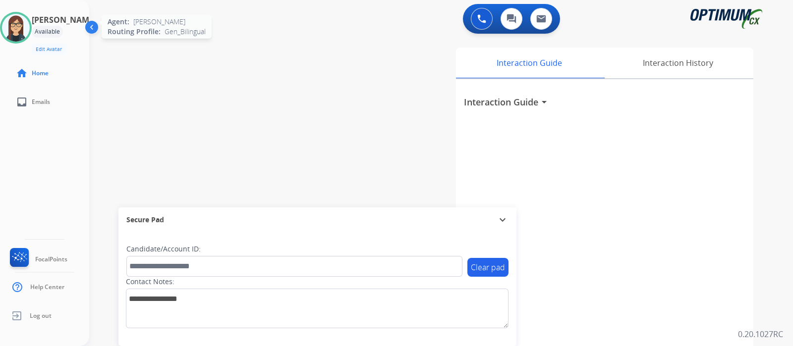
click at [17, 23] on img at bounding box center [16, 28] width 28 height 28
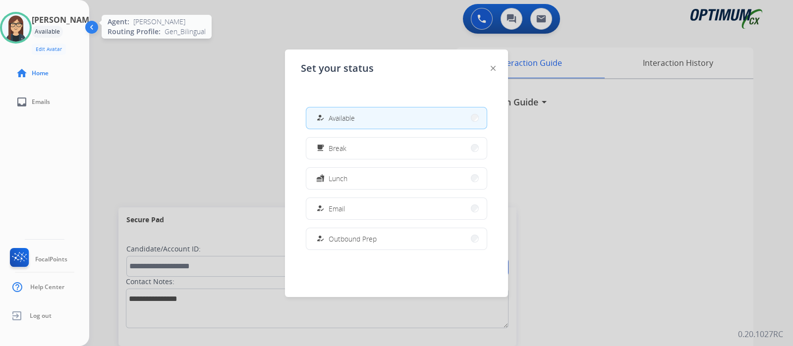
click at [17, 23] on img at bounding box center [16, 28] width 28 height 28
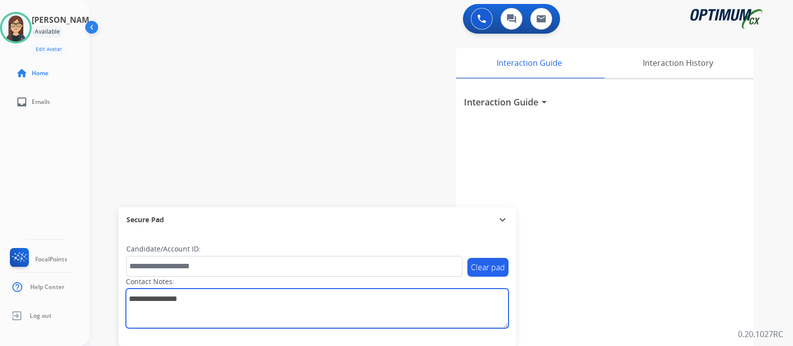
click at [162, 319] on textarea at bounding box center [317, 309] width 383 height 40
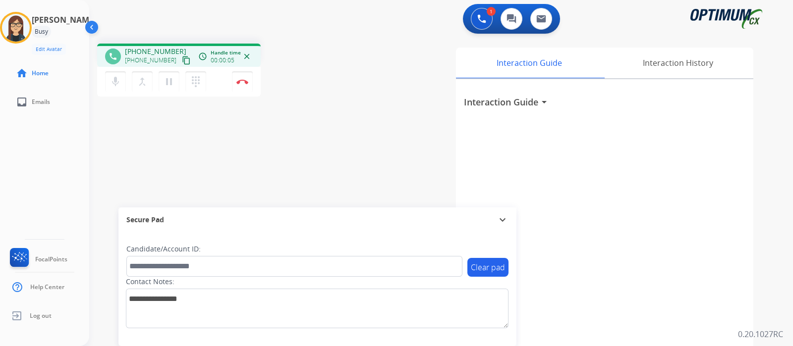
click at [182, 60] on mat-icon "content_copy" at bounding box center [186, 60] width 9 height 9
click at [351, 103] on div "phone [PHONE_NUMBER] [PHONE_NUMBER] content_copy access_time Call metrics Queue…" at bounding box center [429, 242] width 680 height 413
click at [241, 84] on button "Disconnect" at bounding box center [242, 81] width 21 height 21
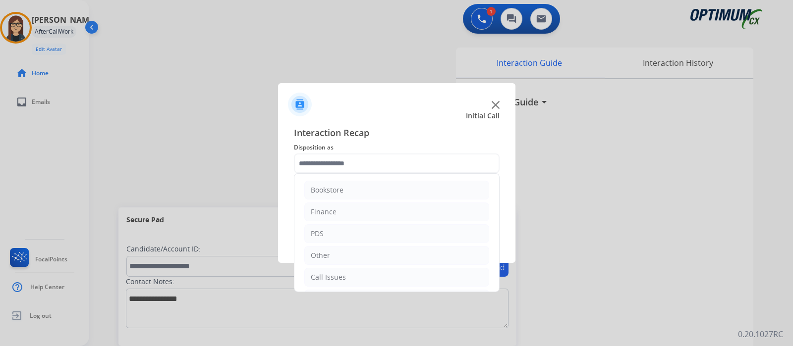
click at [359, 158] on input "text" at bounding box center [397, 164] width 206 height 20
click at [344, 229] on div "Initial Application" at bounding box center [340, 234] width 58 height 10
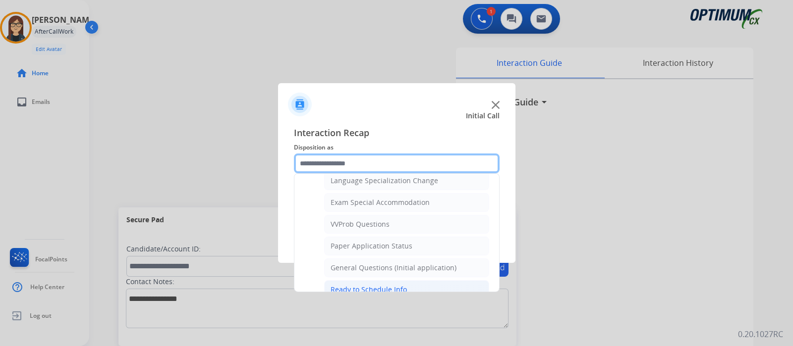
scroll to position [561, 0]
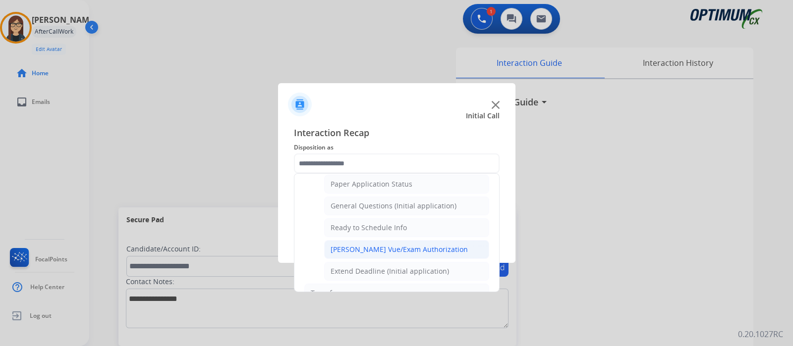
click at [379, 245] on div "[PERSON_NAME] Vue/Exam Authorization" at bounding box center [399, 250] width 137 height 10
type input "**********"
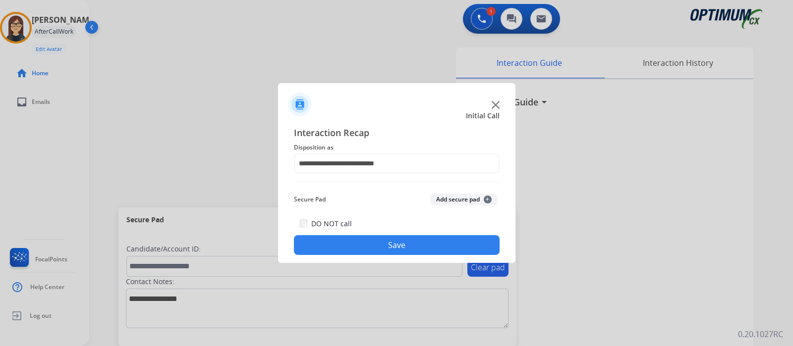
click at [366, 244] on button "Save" at bounding box center [397, 245] width 206 height 20
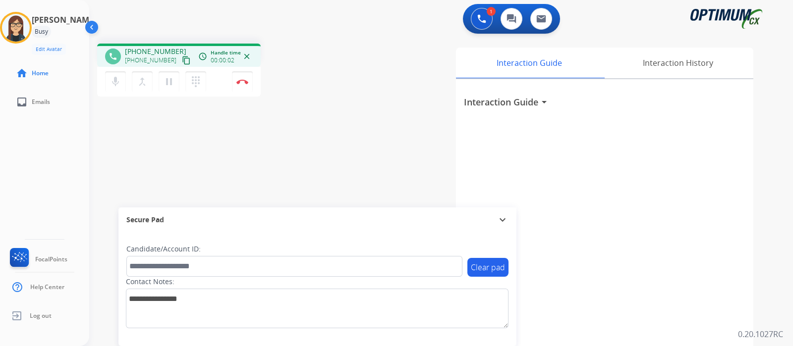
click at [182, 63] on mat-icon "content_copy" at bounding box center [186, 60] width 9 height 9
click at [244, 81] on img at bounding box center [242, 81] width 12 height 5
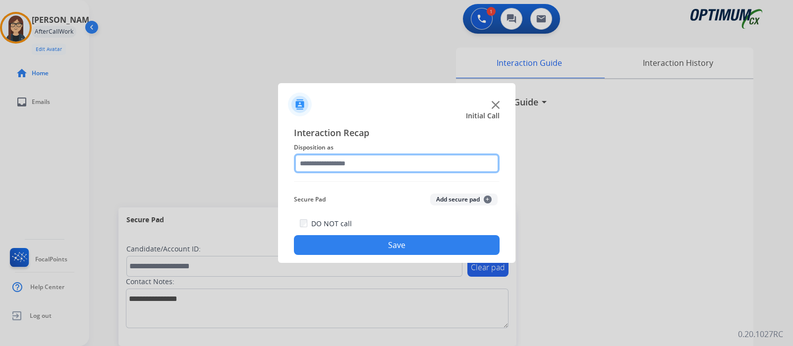
click at [347, 161] on input "text" at bounding box center [397, 164] width 206 height 20
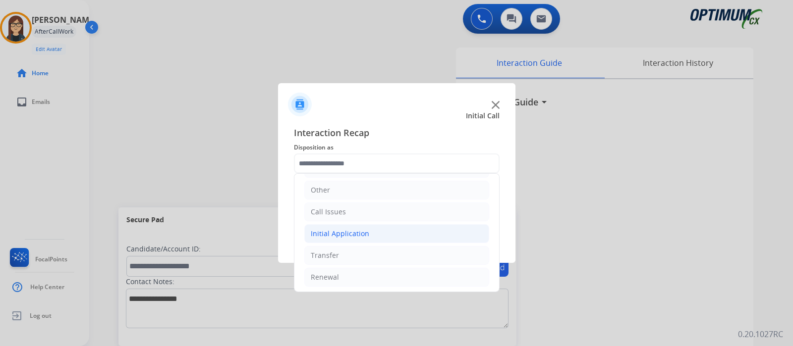
click at [352, 233] on div "Initial Application" at bounding box center [340, 234] width 58 height 10
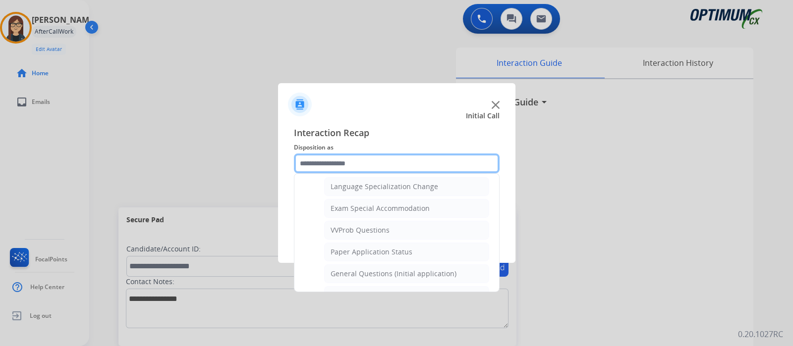
scroll to position [595, 0]
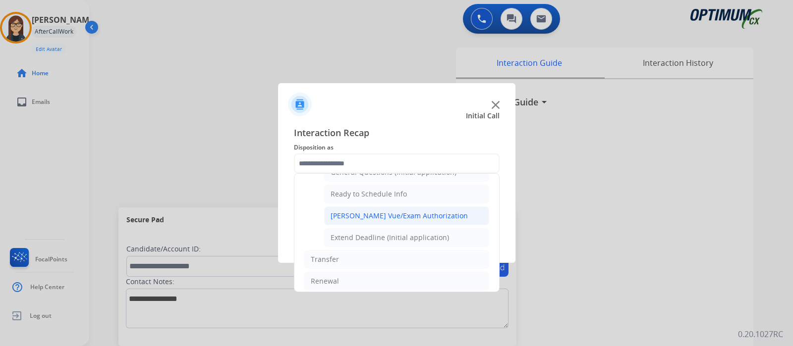
click at [372, 211] on div "[PERSON_NAME] Vue/Exam Authorization" at bounding box center [399, 216] width 137 height 10
type input "**********"
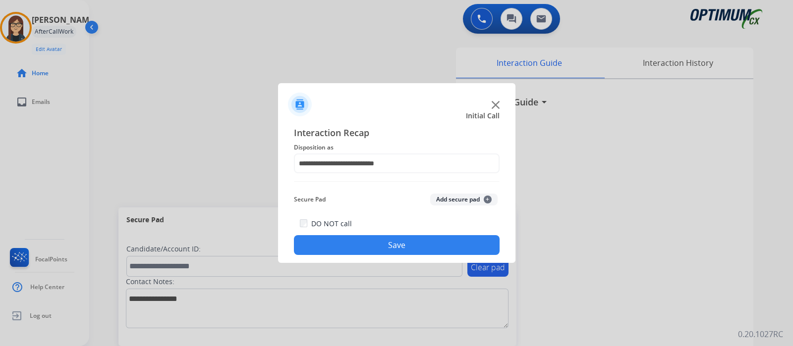
click at [361, 244] on button "Save" at bounding box center [397, 245] width 206 height 20
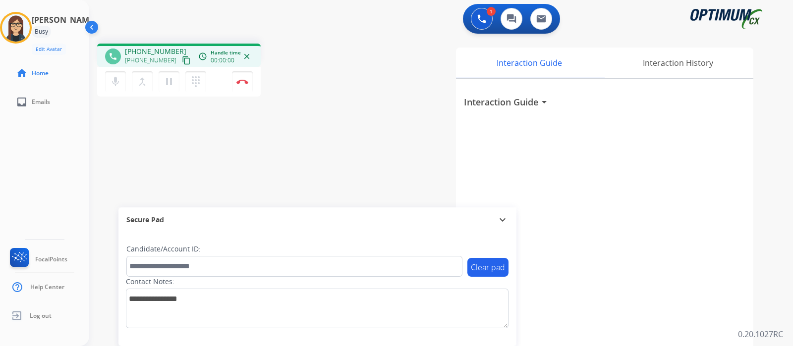
click at [182, 58] on mat-icon "content_copy" at bounding box center [186, 60] width 9 height 9
click at [315, 136] on div "phone [PHONE_NUMBER] [PHONE_NUMBER] content_copy access_time Call metrics Queue…" at bounding box center [429, 242] width 680 height 413
click at [245, 80] on img at bounding box center [242, 81] width 12 height 5
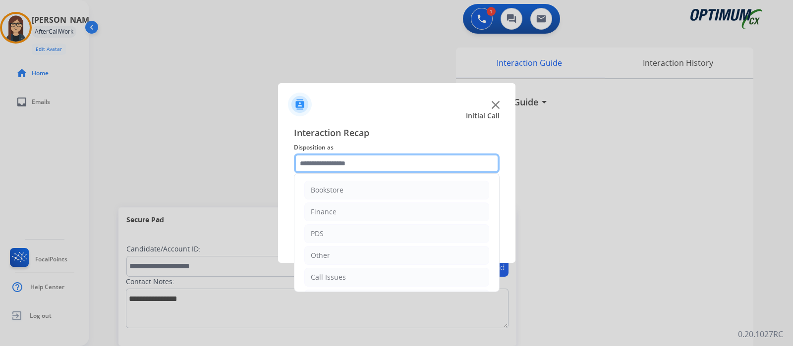
click at [335, 164] on input "text" at bounding box center [397, 164] width 206 height 20
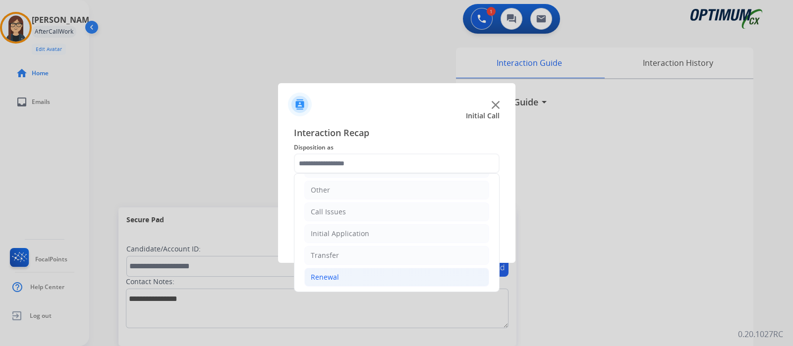
click at [331, 274] on div "Renewal" at bounding box center [325, 278] width 28 height 10
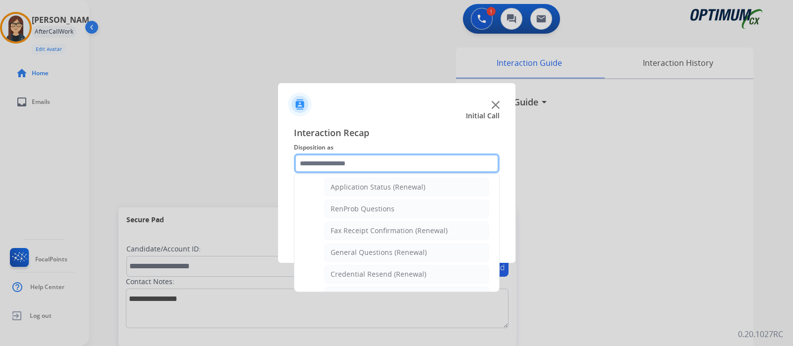
scroll to position [251, 0]
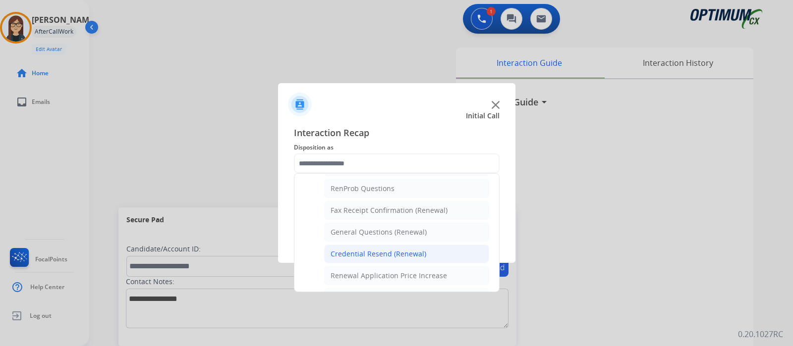
click at [357, 254] on div "Credential Resend (Renewal)" at bounding box center [379, 254] width 96 height 10
type input "**********"
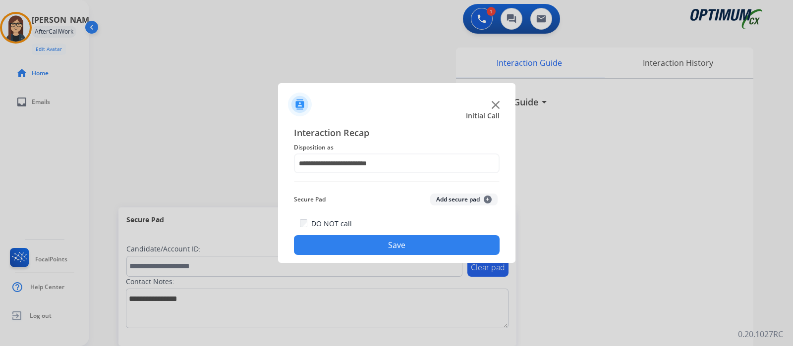
click at [337, 243] on button "Save" at bounding box center [397, 245] width 206 height 20
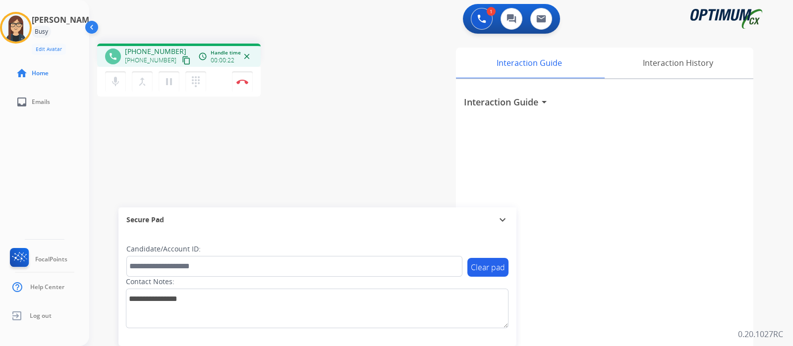
click at [182, 58] on mat-icon "content_copy" at bounding box center [186, 60] width 9 height 9
click at [342, 103] on div "phone [PHONE_NUMBER] [PHONE_NUMBER] content_copy access_time Call metrics Queue…" at bounding box center [429, 242] width 680 height 413
click at [246, 85] on button "Disconnect" at bounding box center [242, 81] width 21 height 21
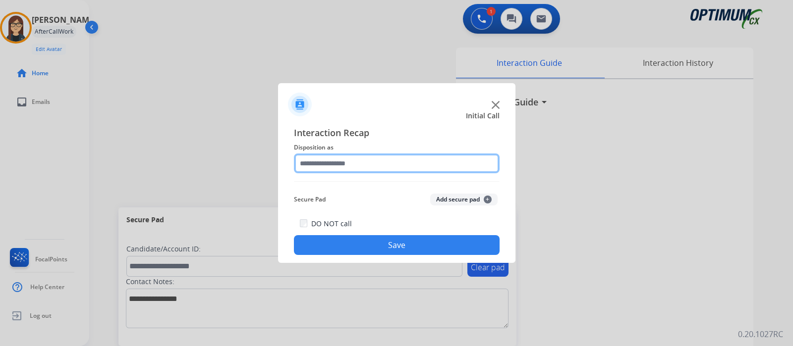
click at [324, 166] on input "text" at bounding box center [397, 164] width 206 height 20
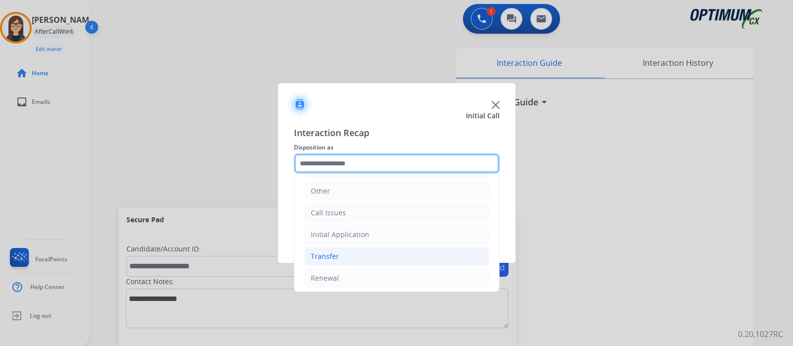
scroll to position [65, 0]
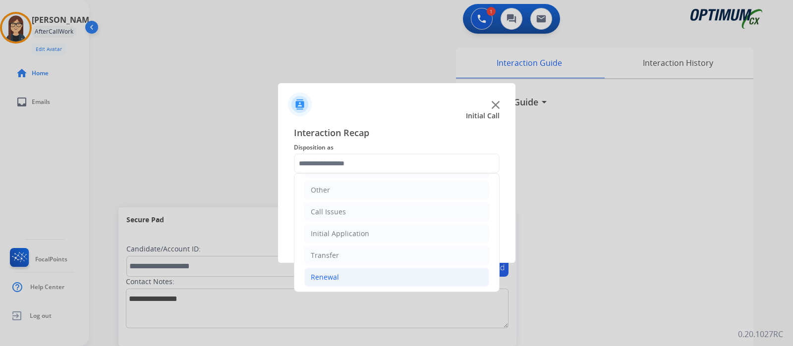
click at [323, 273] on div "Renewal" at bounding box center [325, 278] width 28 height 10
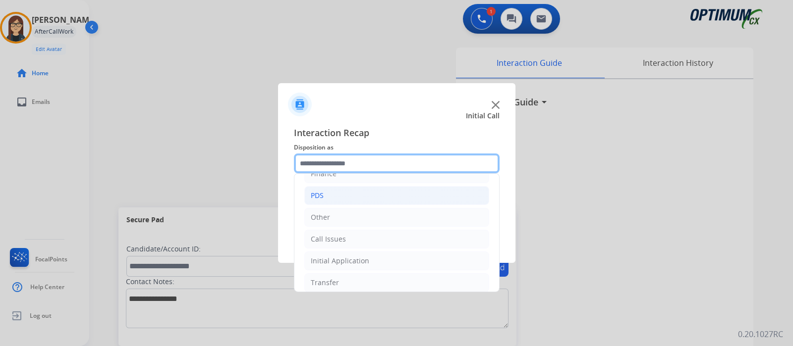
scroll to position [61, 0]
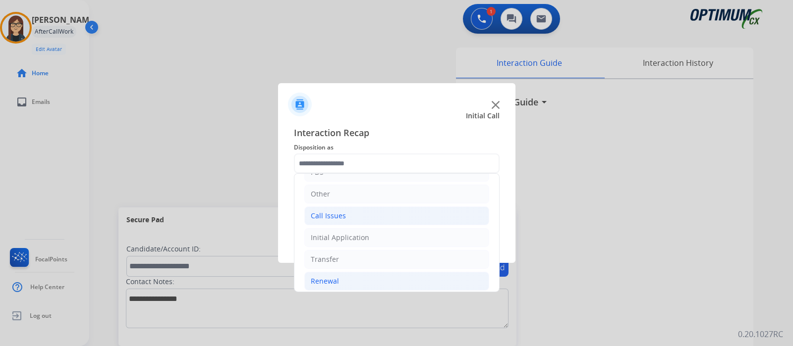
click at [316, 213] on div "Call Issues" at bounding box center [328, 216] width 35 height 10
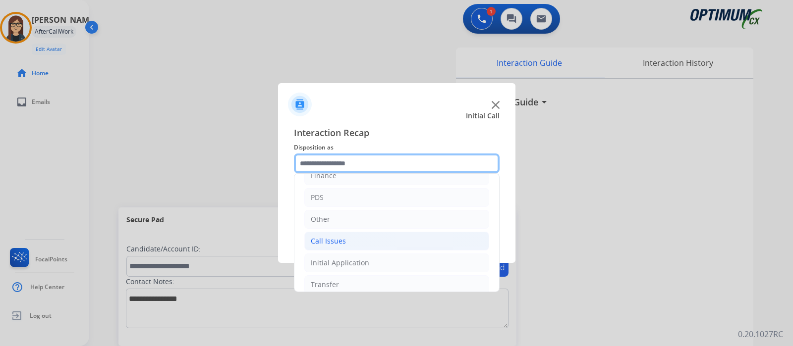
scroll to position [65, 0]
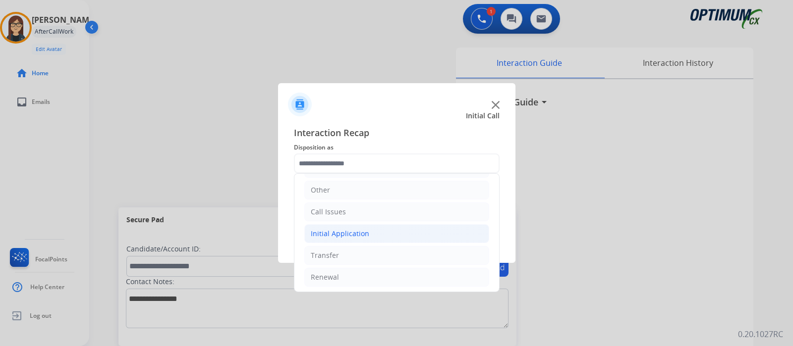
click at [332, 233] on div "Initial Application" at bounding box center [340, 234] width 58 height 10
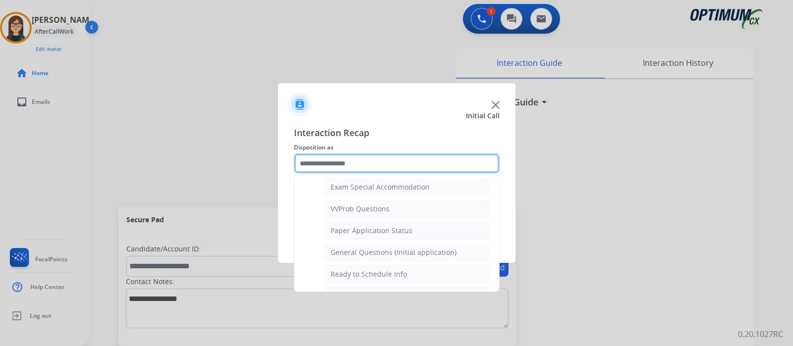
scroll to position [533, 0]
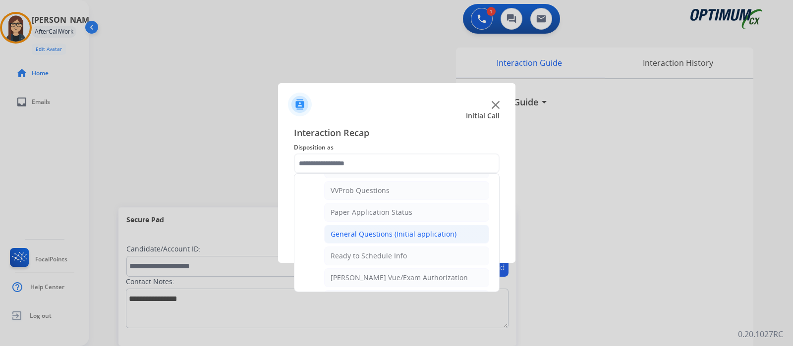
click at [361, 229] on div "General Questions (Initial application)" at bounding box center [394, 234] width 126 height 10
type input "**********"
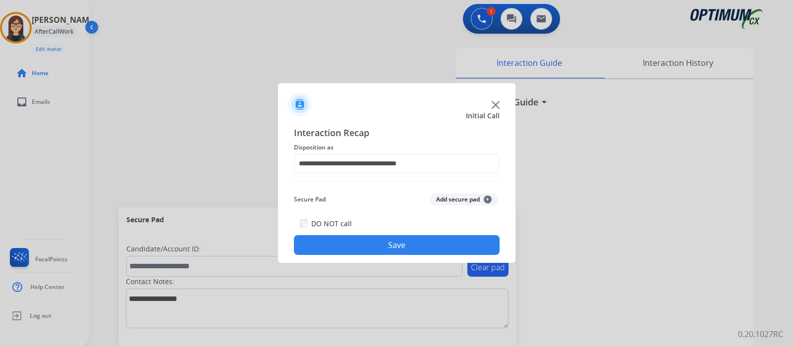
click at [349, 253] on button "Save" at bounding box center [397, 245] width 206 height 20
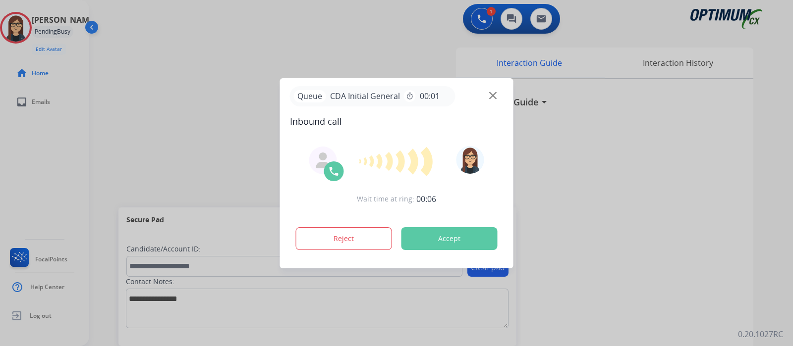
click at [264, 68] on div at bounding box center [396, 173] width 793 height 346
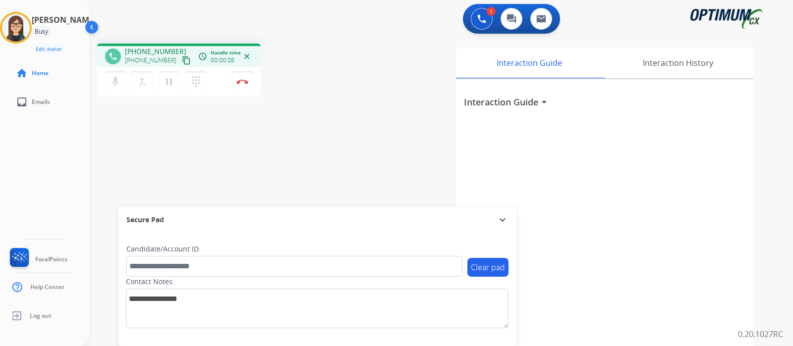
click at [182, 63] on mat-icon "content_copy" at bounding box center [186, 60] width 9 height 9
click at [330, 137] on div "phone [PHONE_NUMBER] [PHONE_NUMBER] content_copy access_time Call metrics Queue…" at bounding box center [429, 242] width 680 height 413
click at [322, 149] on div "phone [PHONE_NUMBER] [PHONE_NUMBER] content_copy access_time Call metrics Queue…" at bounding box center [429, 242] width 680 height 413
click at [246, 85] on button "Disconnect" at bounding box center [242, 81] width 21 height 21
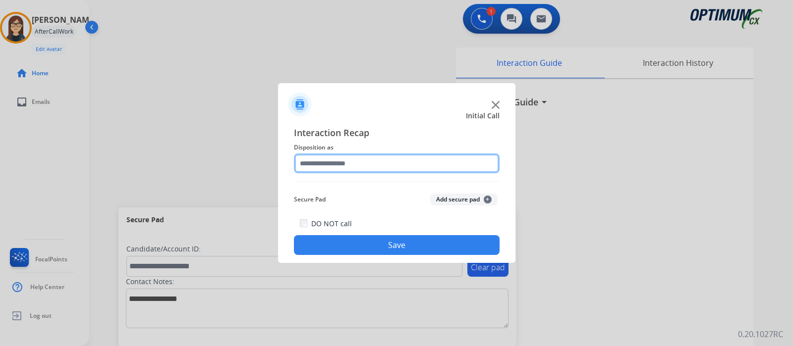
click at [373, 167] on input "text" at bounding box center [397, 164] width 206 height 20
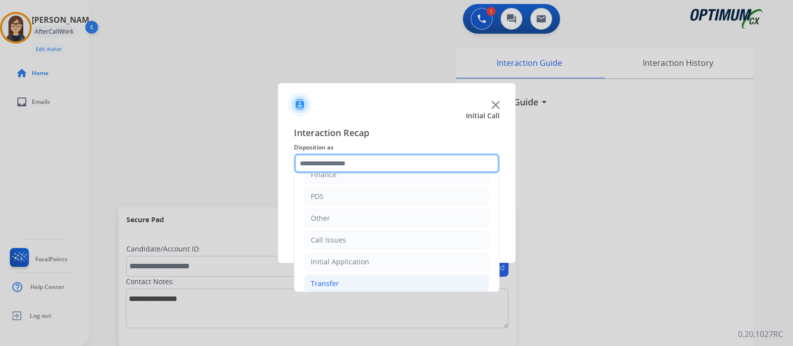
scroll to position [65, 0]
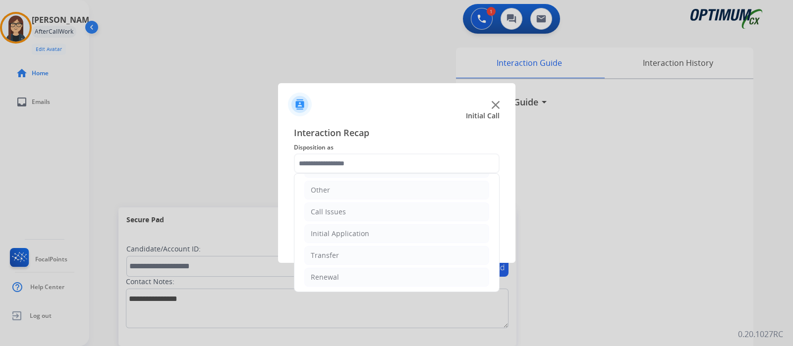
click at [340, 222] on ul "Bookstore Finance PDS Other Call Issues Initial Application Transfer Renewal" at bounding box center [396, 201] width 205 height 185
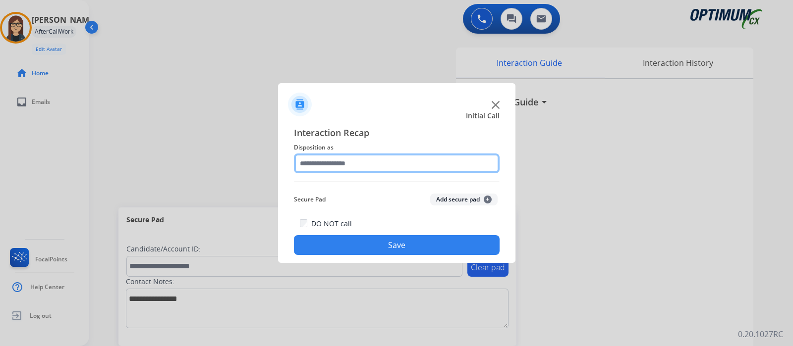
click at [357, 165] on input "text" at bounding box center [397, 164] width 206 height 20
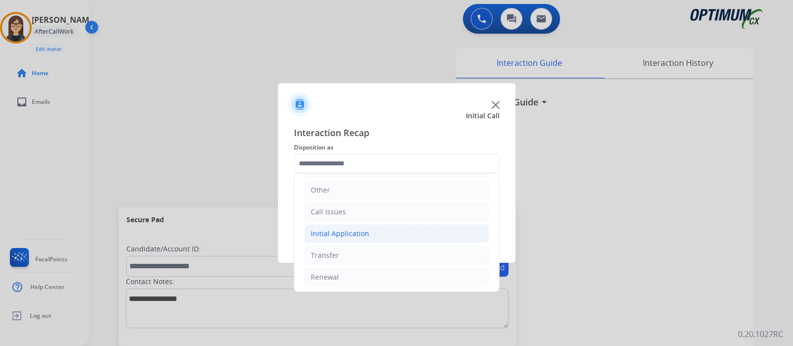
click at [335, 229] on div "Initial Application" at bounding box center [340, 234] width 58 height 10
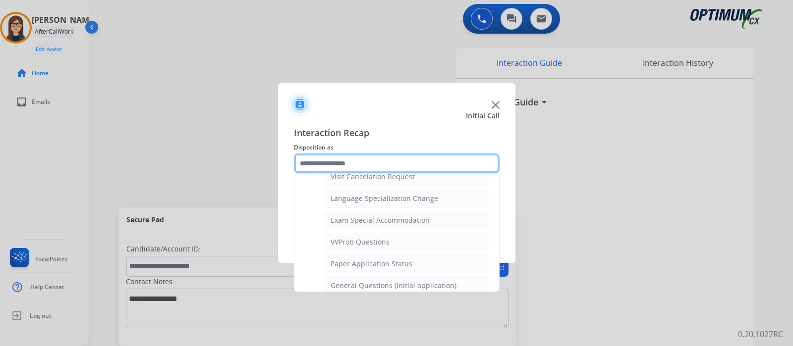
scroll to position [499, 0]
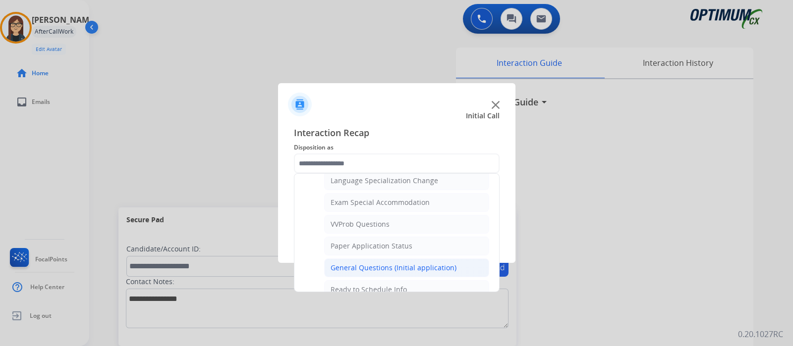
click at [404, 259] on li "General Questions (Initial application)" at bounding box center [406, 268] width 165 height 19
type input "**********"
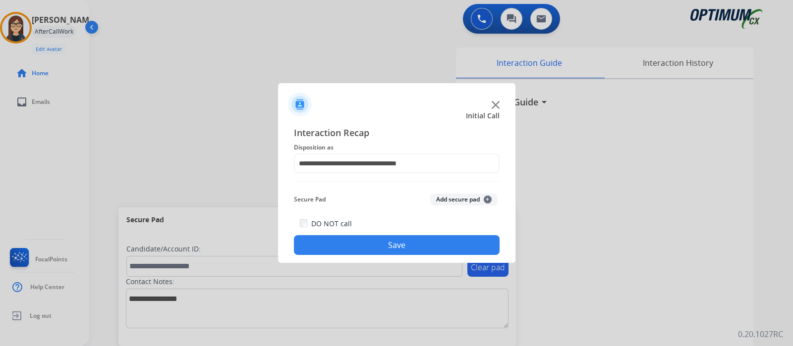
click at [376, 241] on button "Save" at bounding box center [397, 245] width 206 height 20
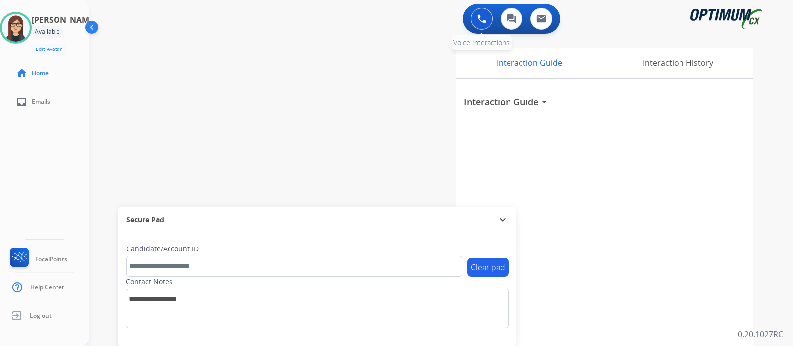
click at [481, 20] on img at bounding box center [481, 18] width 9 height 9
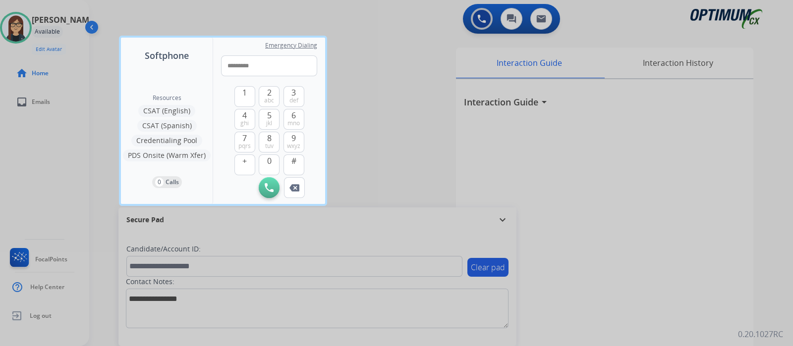
type input "**********"
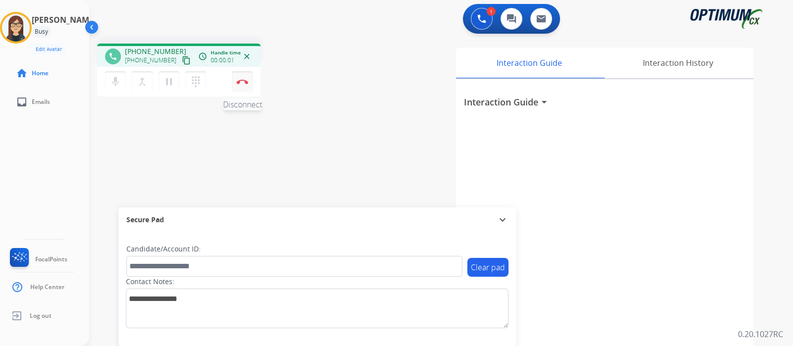
click at [248, 87] on button "Disconnect" at bounding box center [242, 81] width 21 height 21
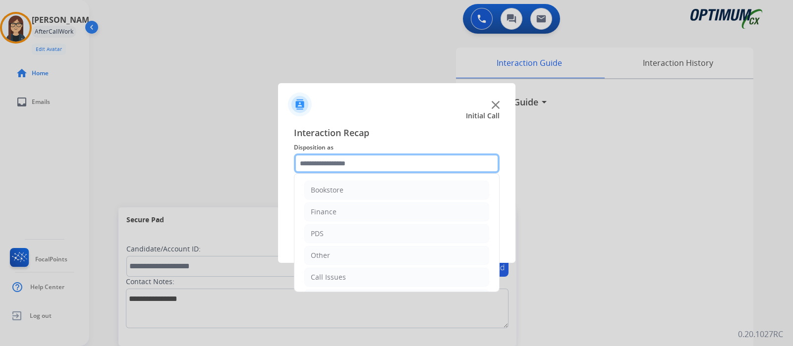
click at [337, 159] on input "text" at bounding box center [397, 164] width 206 height 20
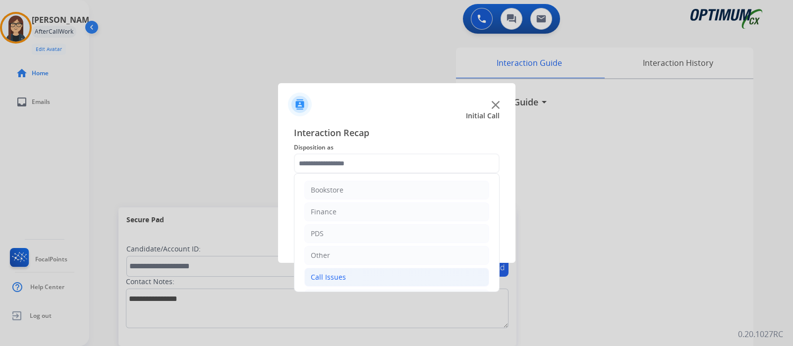
click at [322, 276] on div "Call Issues" at bounding box center [328, 278] width 35 height 10
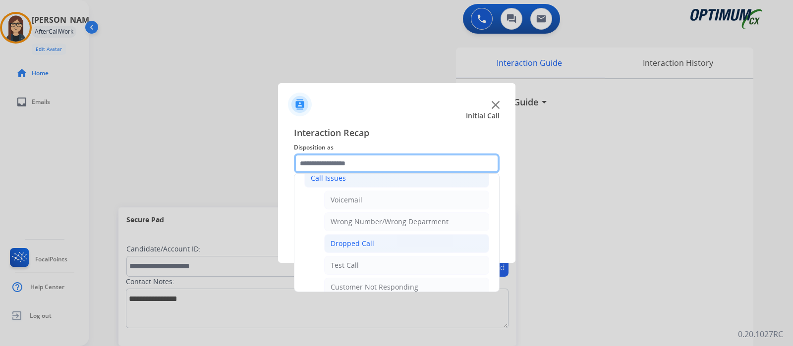
scroll to position [173, 0]
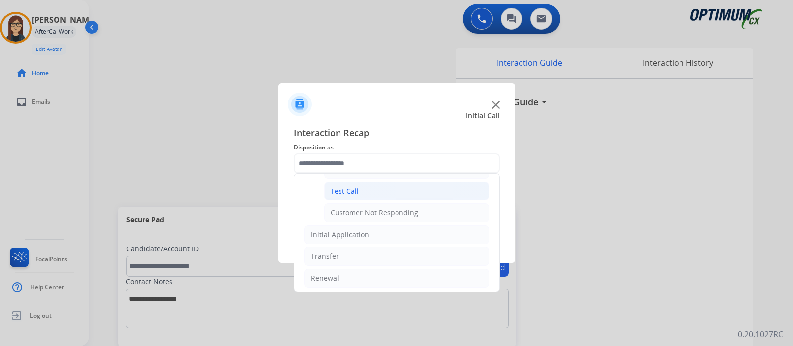
click at [357, 182] on li "Test Call" at bounding box center [406, 191] width 165 height 19
type input "*********"
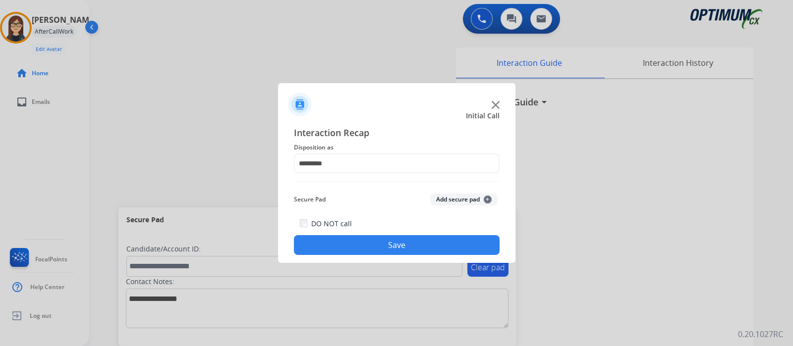
click at [348, 249] on button "Save" at bounding box center [397, 245] width 206 height 20
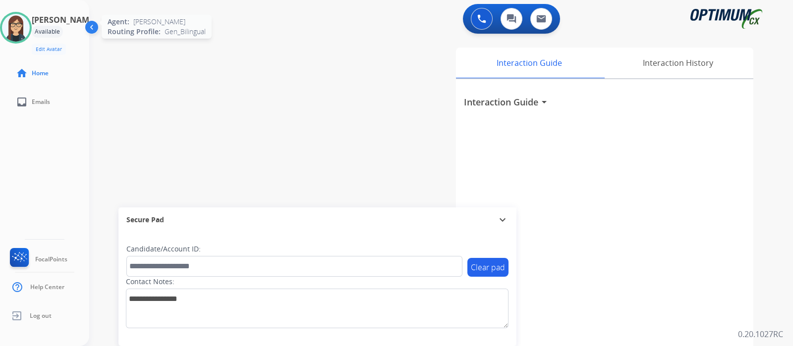
click at [16, 32] on img at bounding box center [16, 28] width 28 height 28
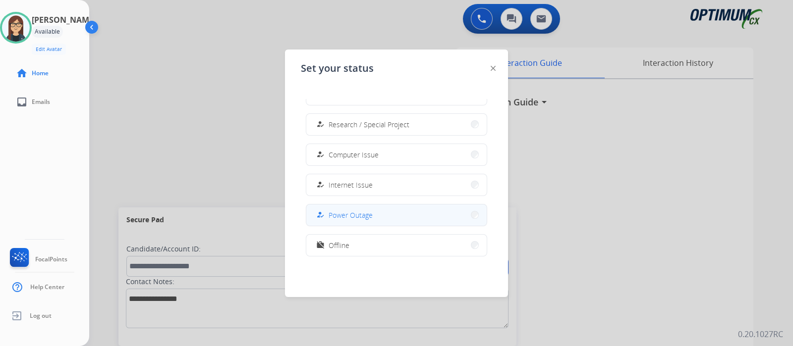
scroll to position [247, 0]
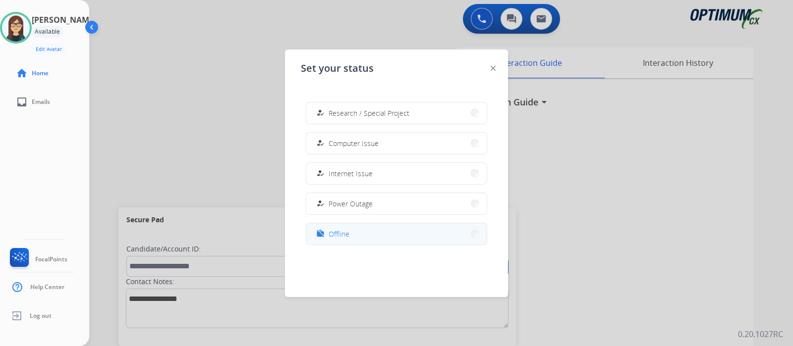
click at [360, 232] on button "work_off Offline" at bounding box center [396, 234] width 180 height 21
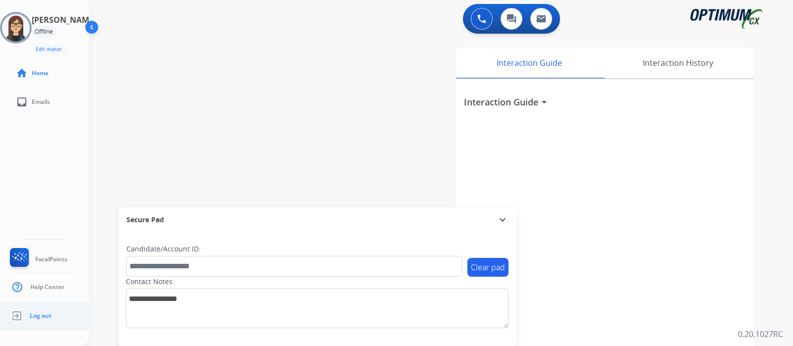
click at [26, 316] on link "Log out" at bounding box center [30, 316] width 44 height 19
click at [39, 317] on span "Log out" at bounding box center [41, 316] width 22 height 8
